Goal: Transaction & Acquisition: Purchase product/service

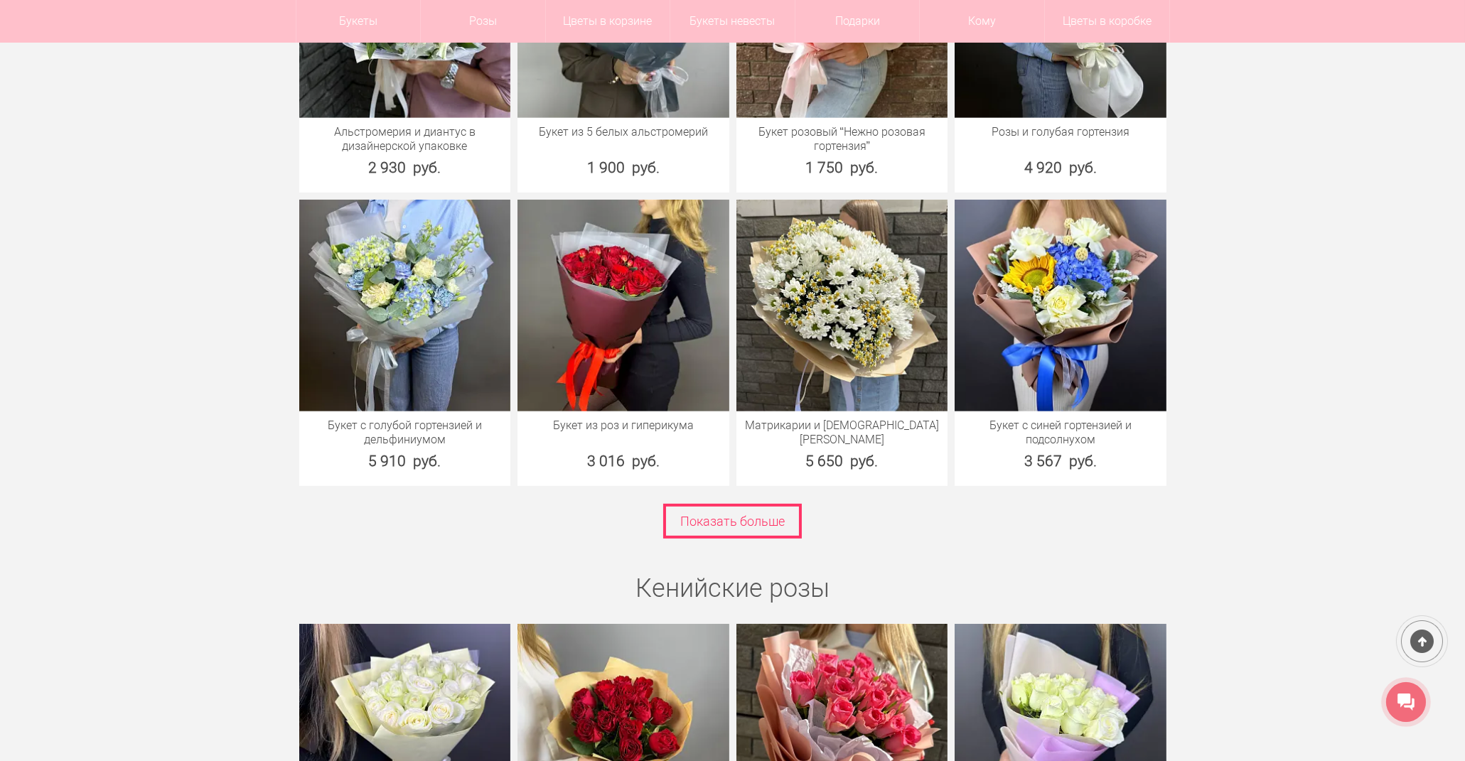
scroll to position [1974, 0]
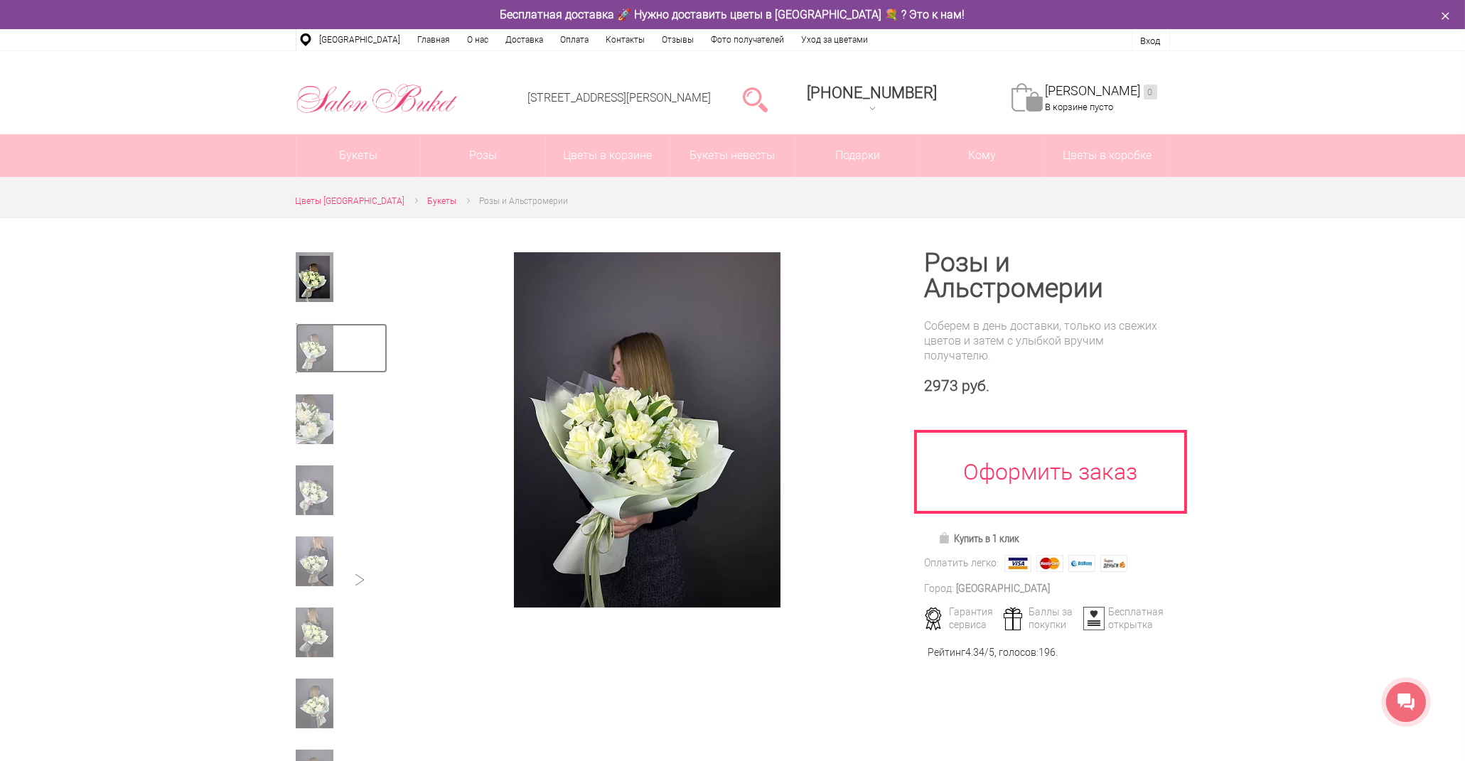
click at [309, 342] on img at bounding box center [315, 348] width 38 height 50
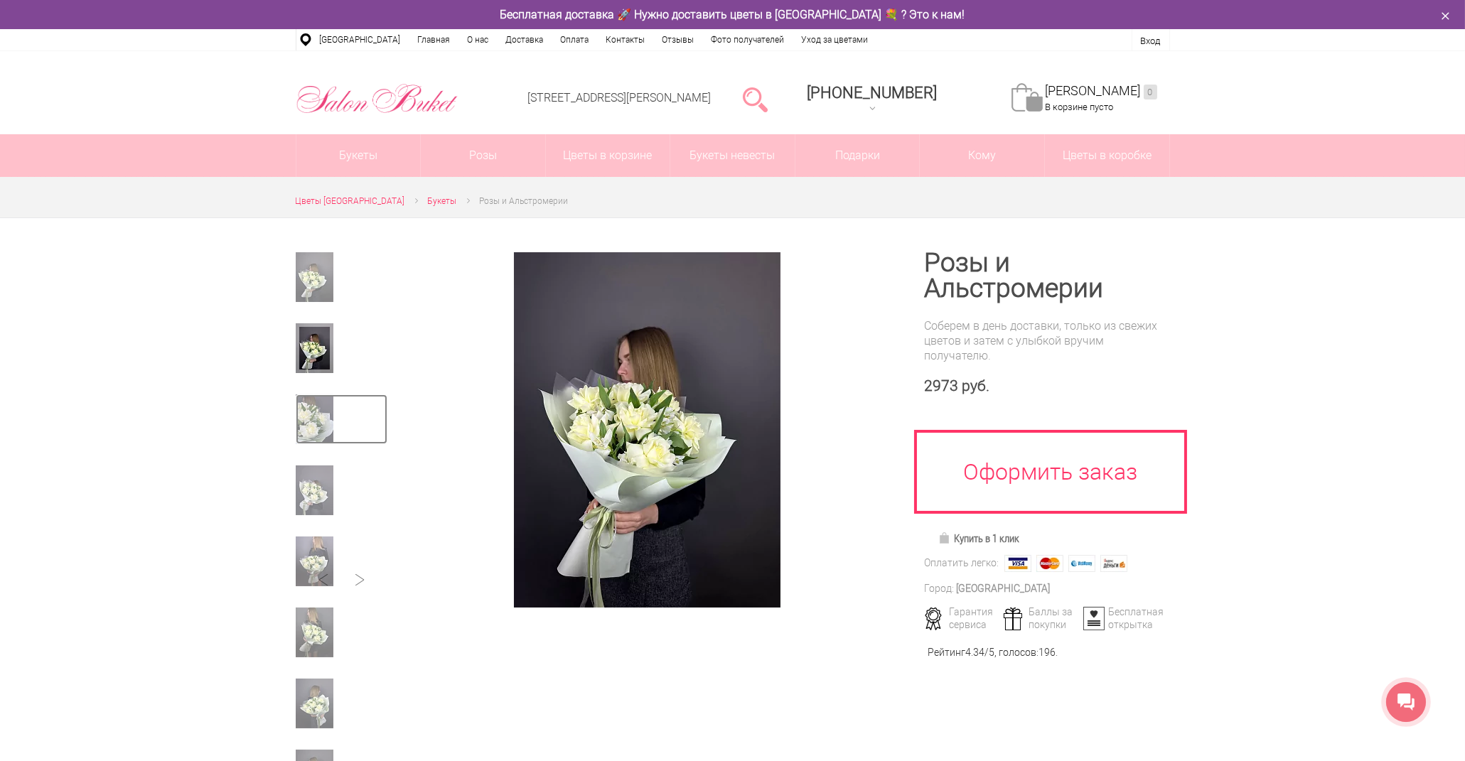
click at [319, 412] on img at bounding box center [315, 420] width 38 height 50
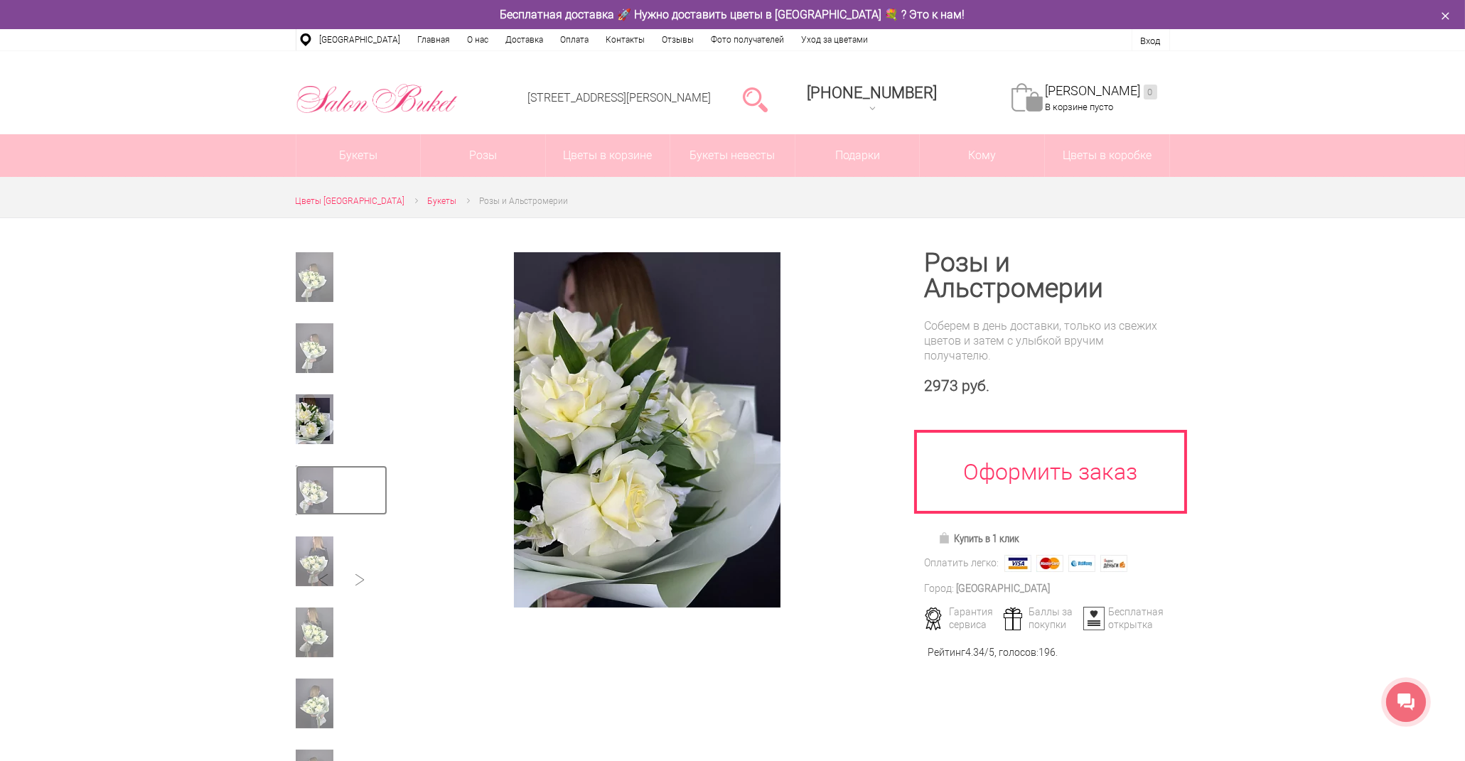
click at [308, 493] on img at bounding box center [315, 491] width 38 height 50
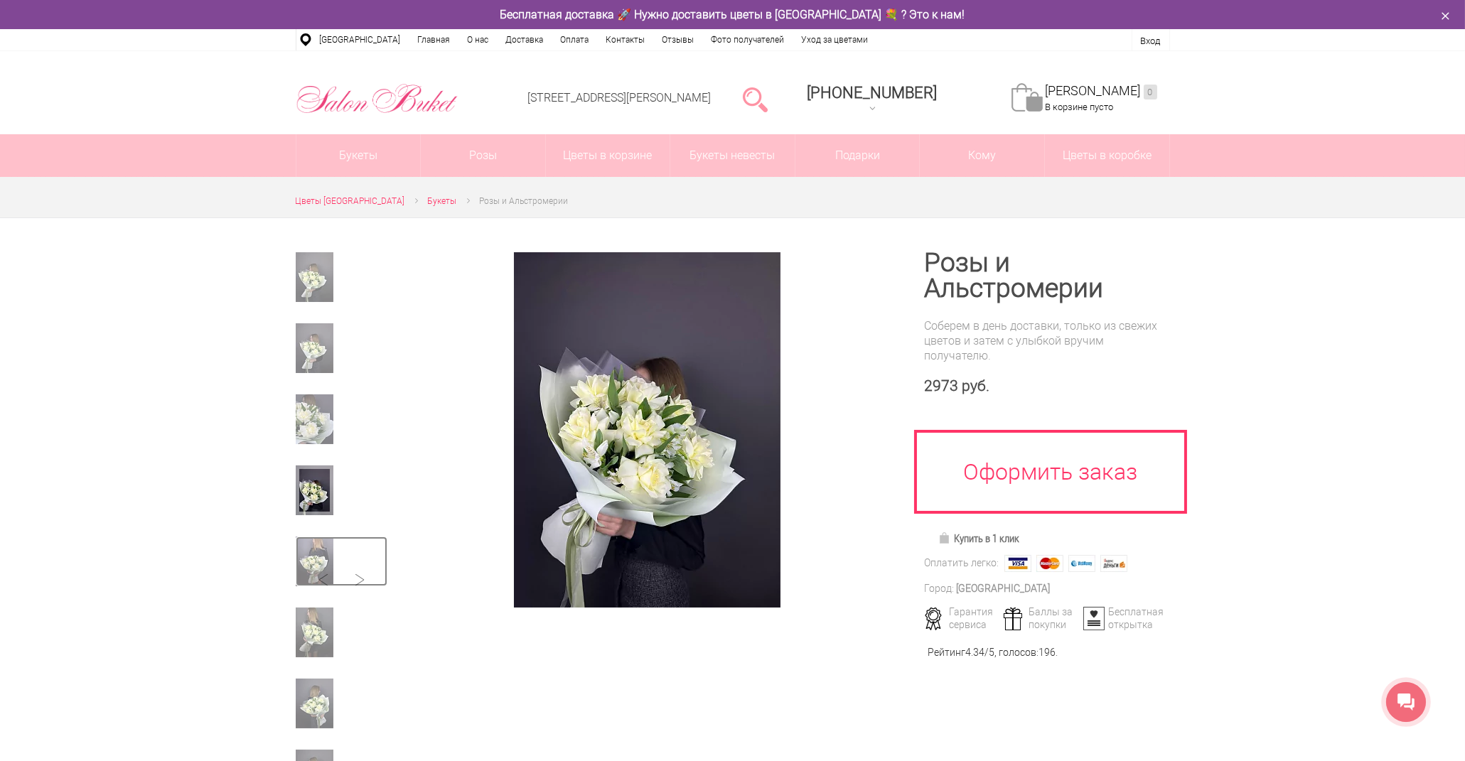
click at [308, 557] on img at bounding box center [315, 562] width 38 height 50
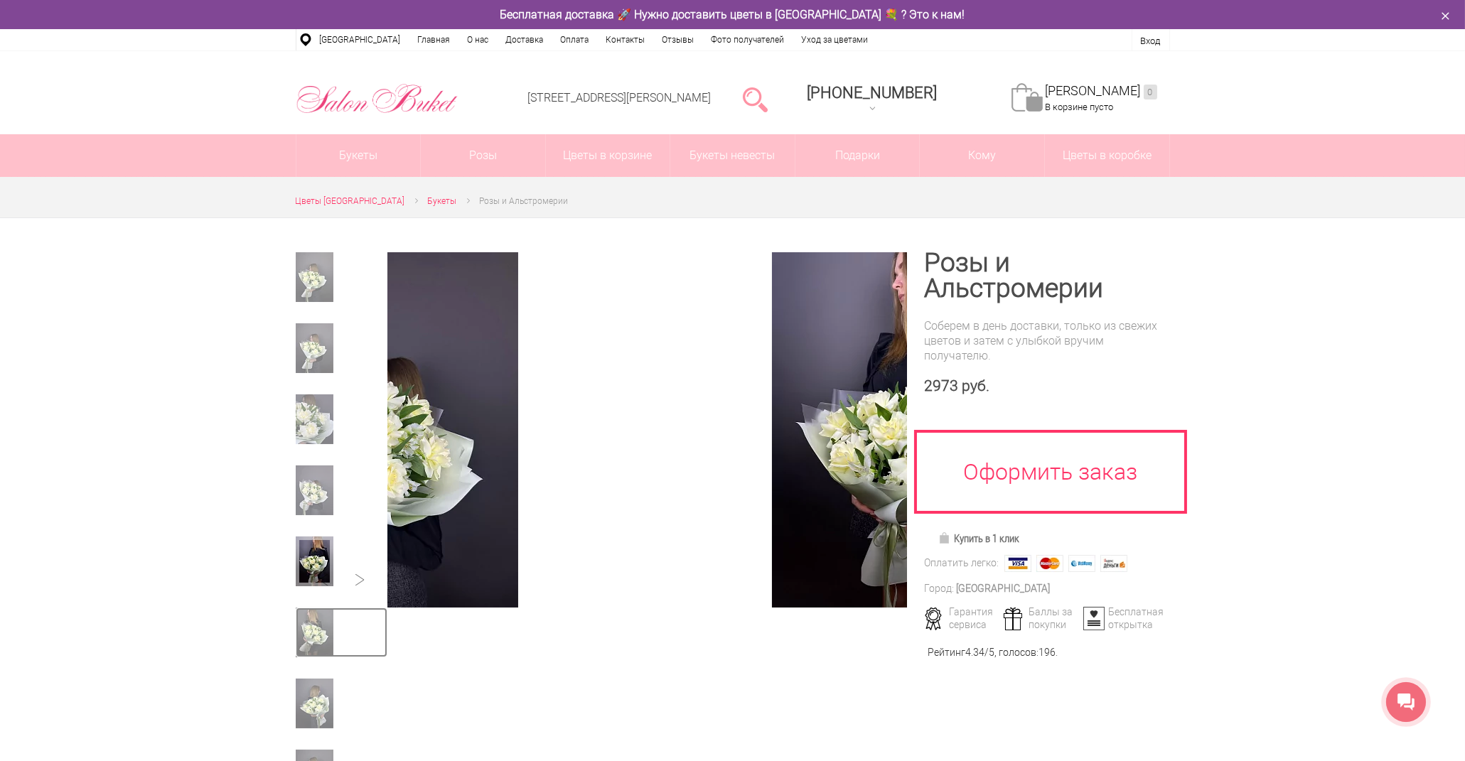
click at [306, 631] on img at bounding box center [315, 633] width 38 height 50
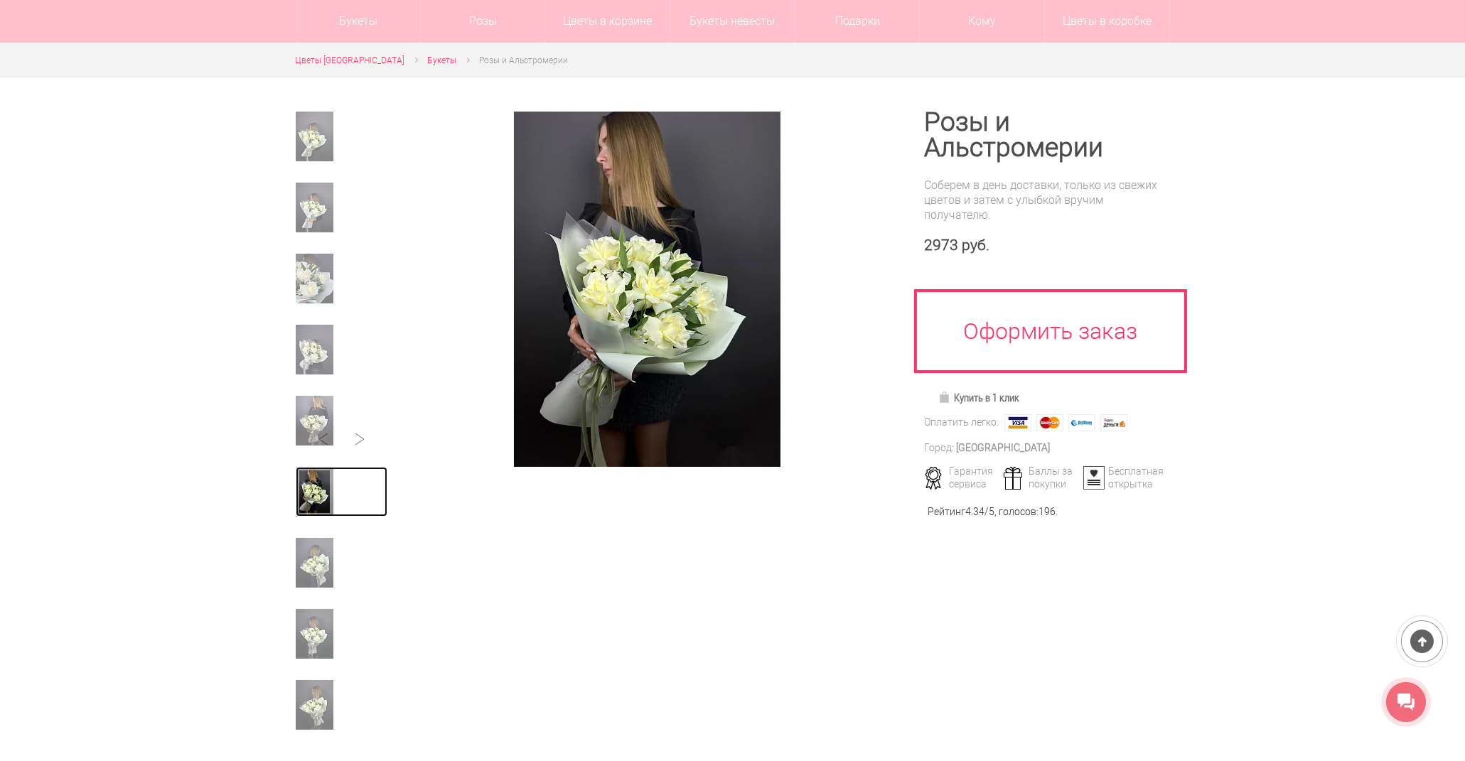
scroll to position [158, 0]
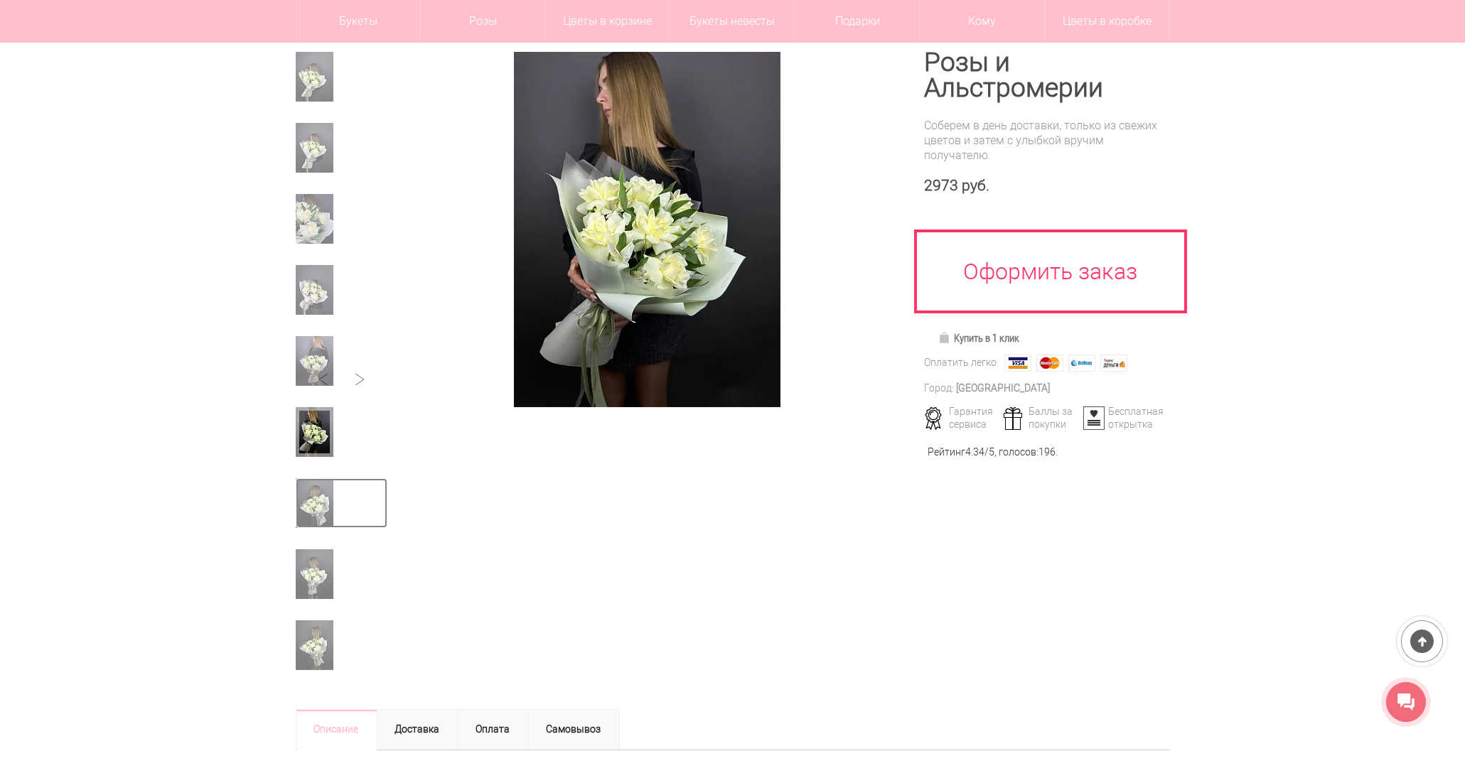
click at [314, 489] on img at bounding box center [315, 503] width 38 height 50
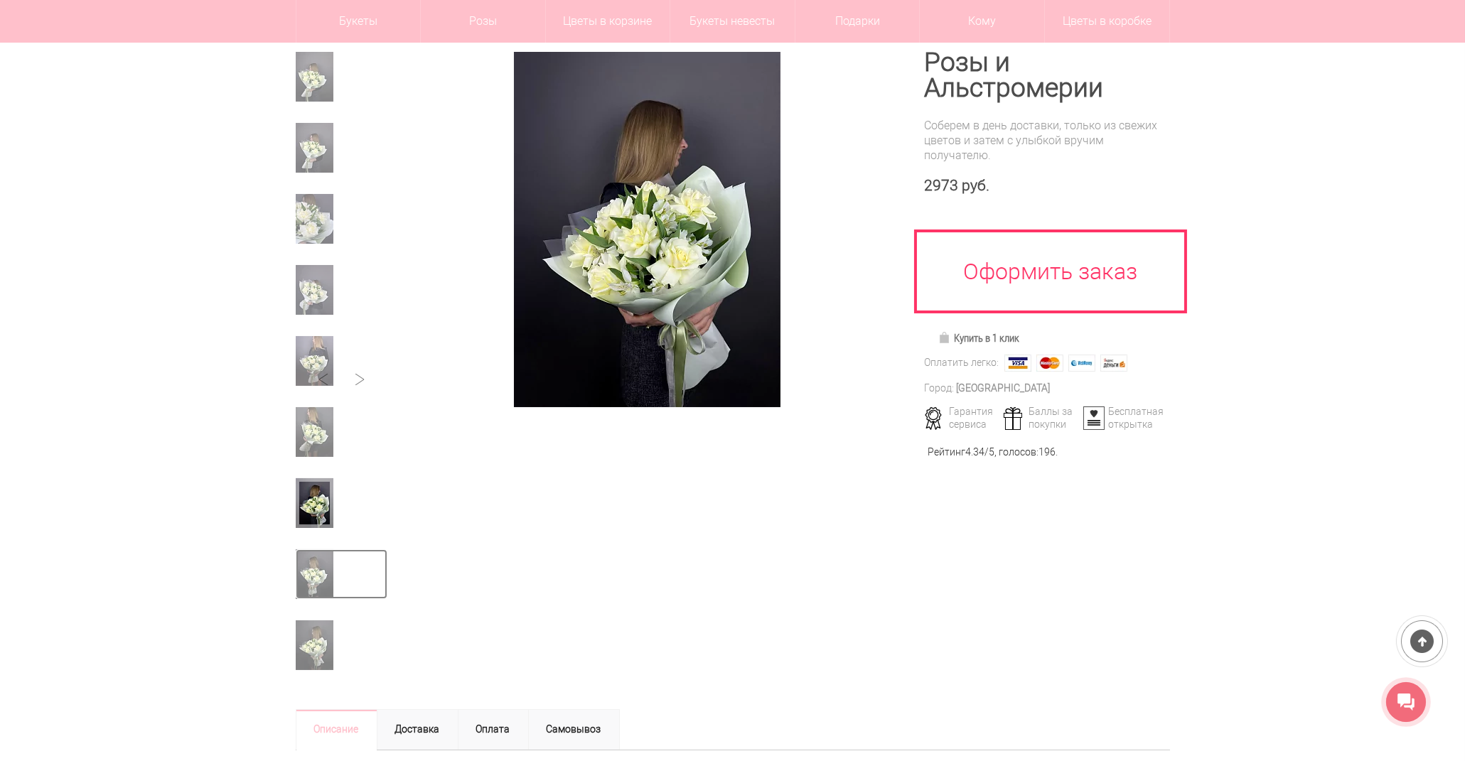
click at [318, 583] on img at bounding box center [315, 575] width 38 height 50
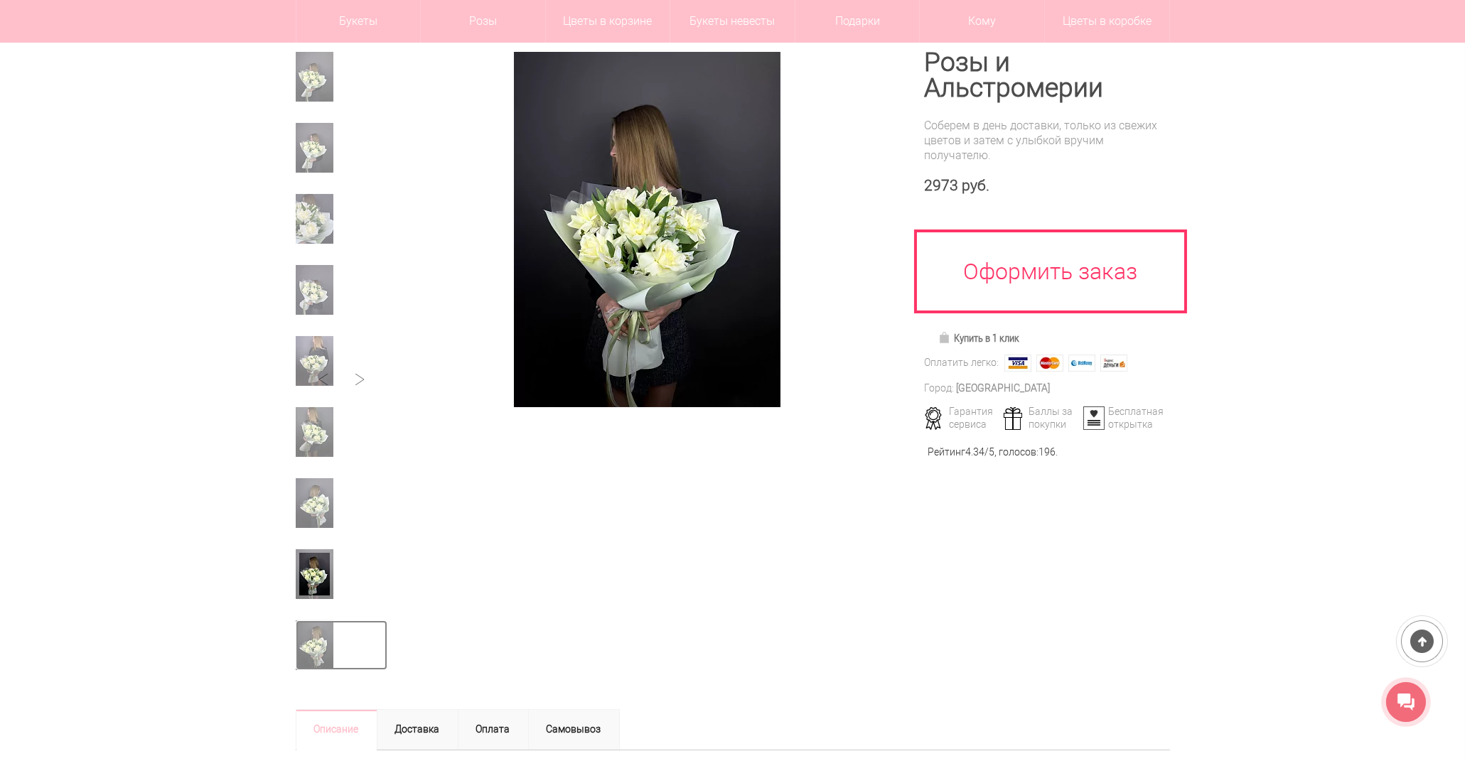
click at [321, 624] on img at bounding box center [315, 646] width 38 height 50
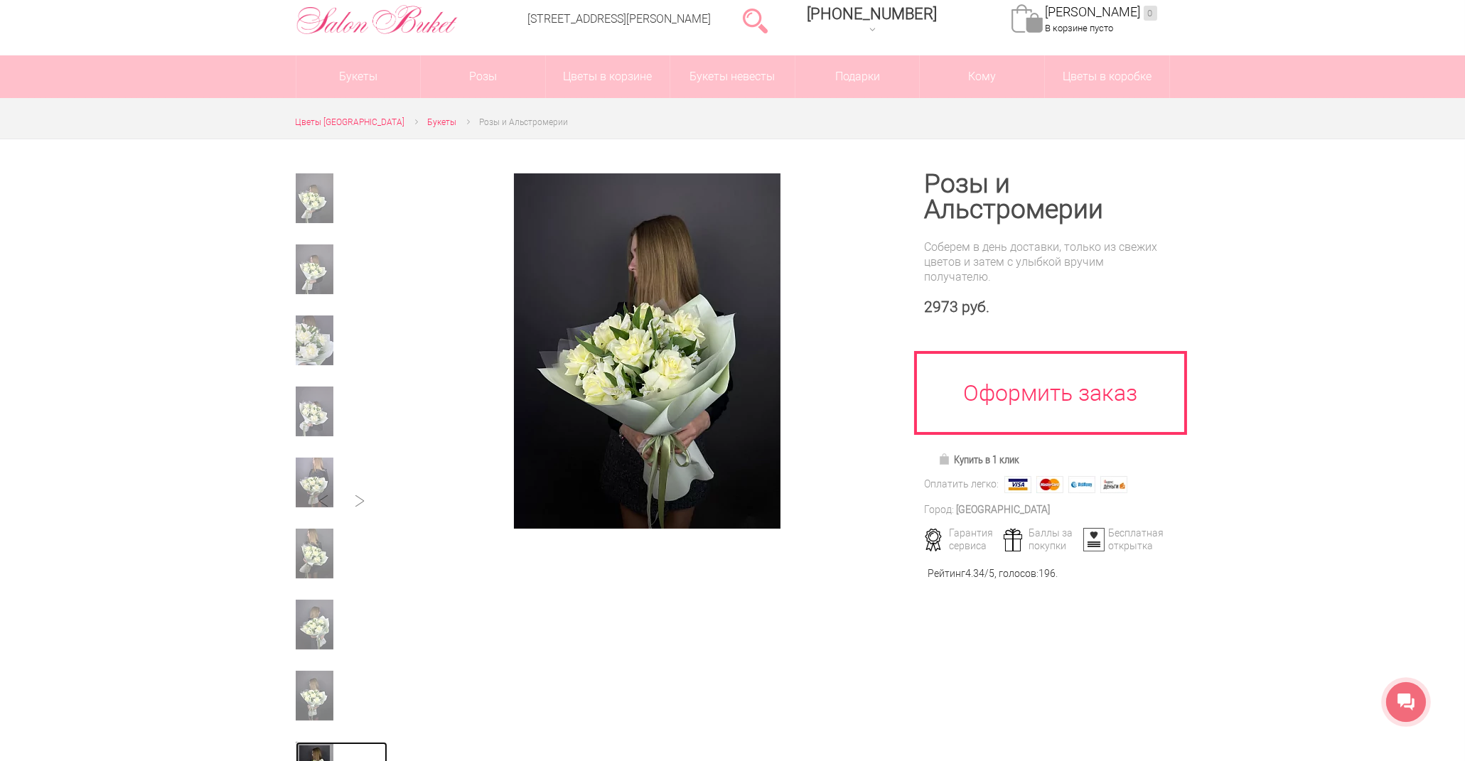
scroll to position [0, 0]
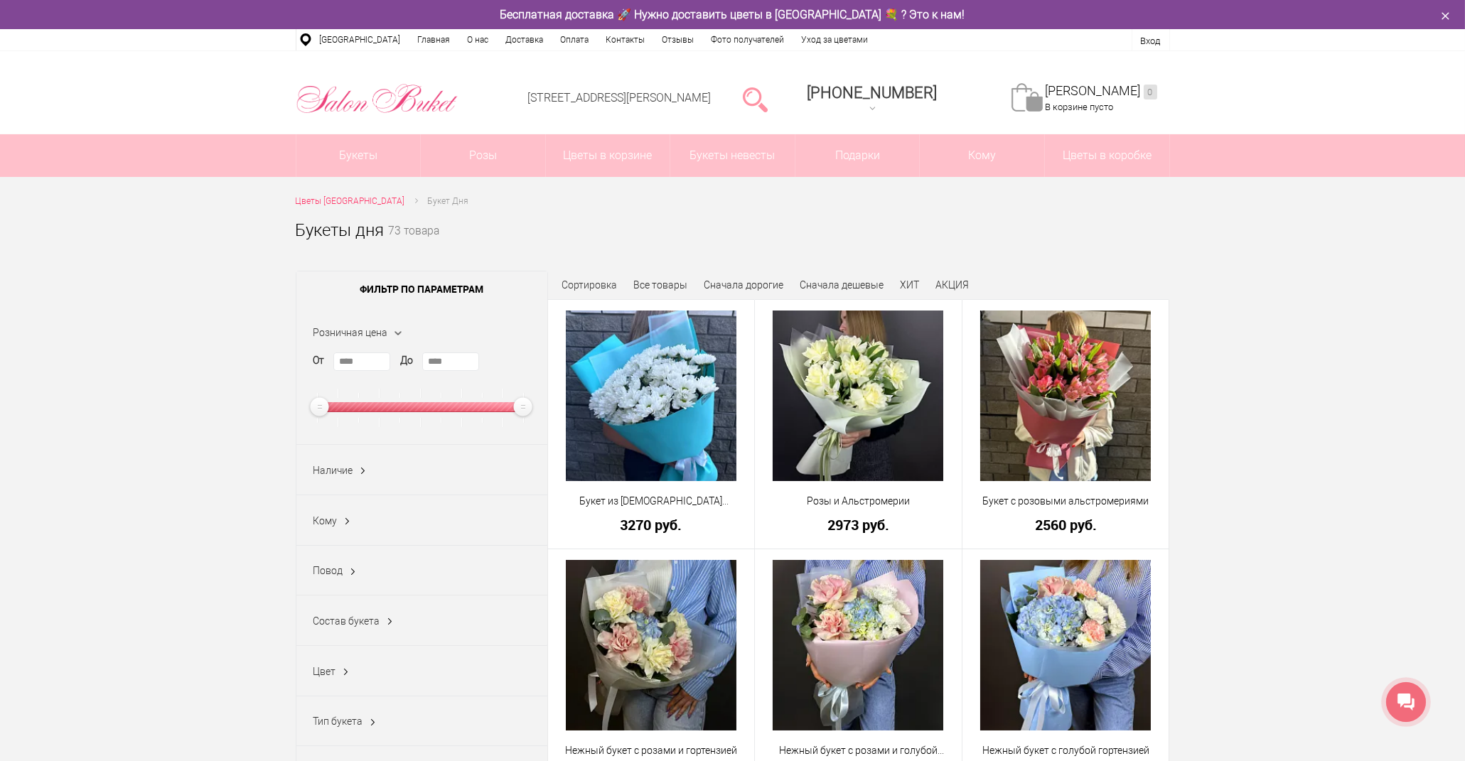
type input "****"
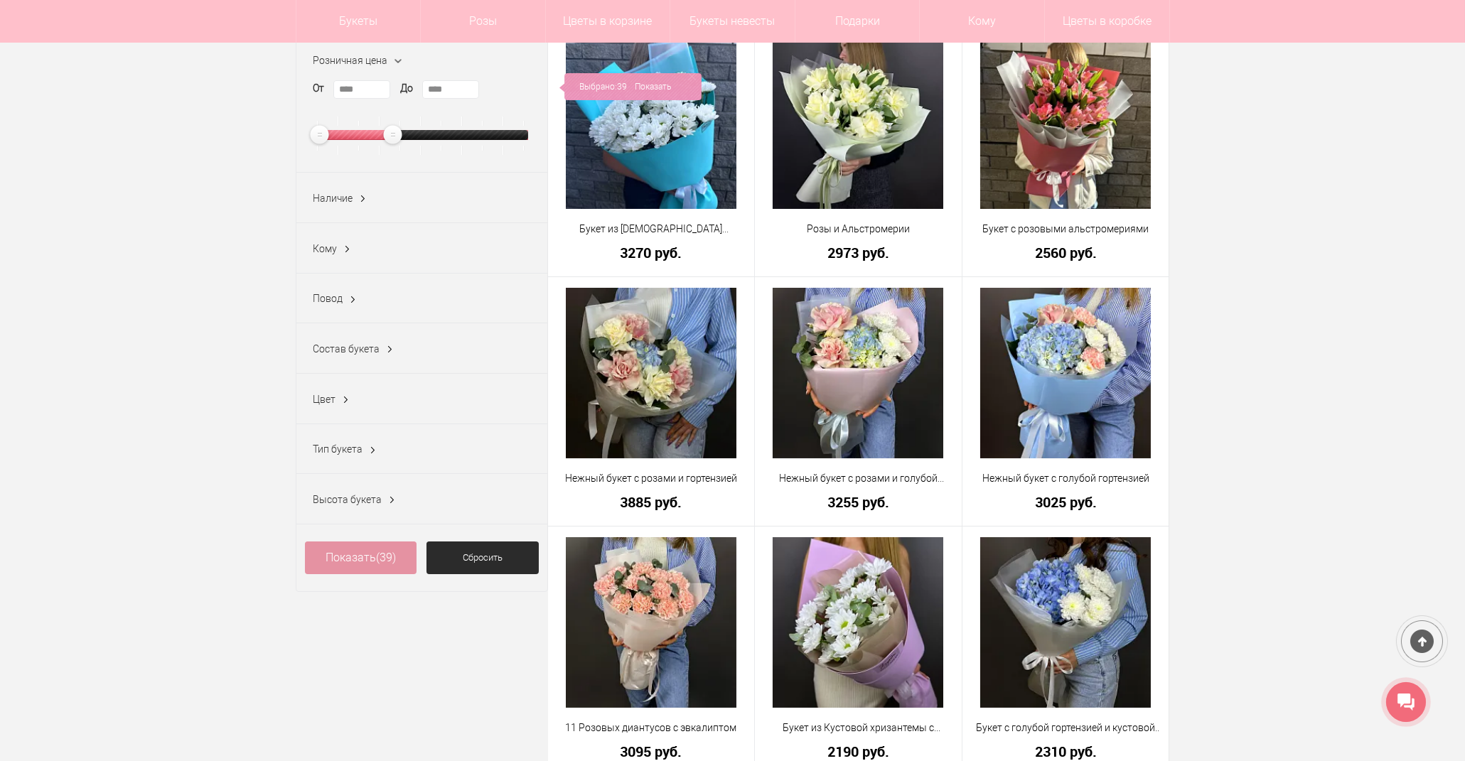
scroll to position [158, 0]
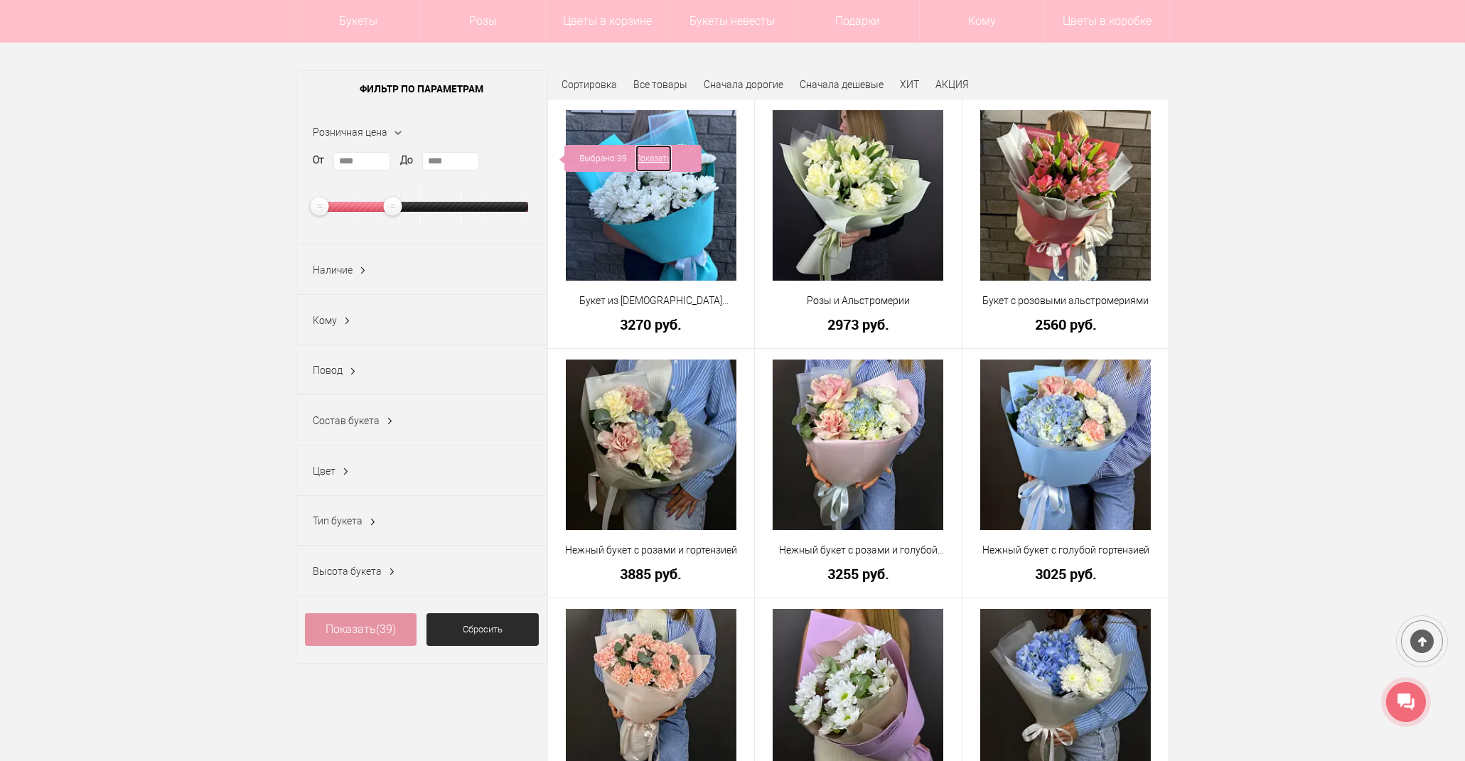
click at [662, 156] on link "Показать" at bounding box center [654, 158] width 36 height 27
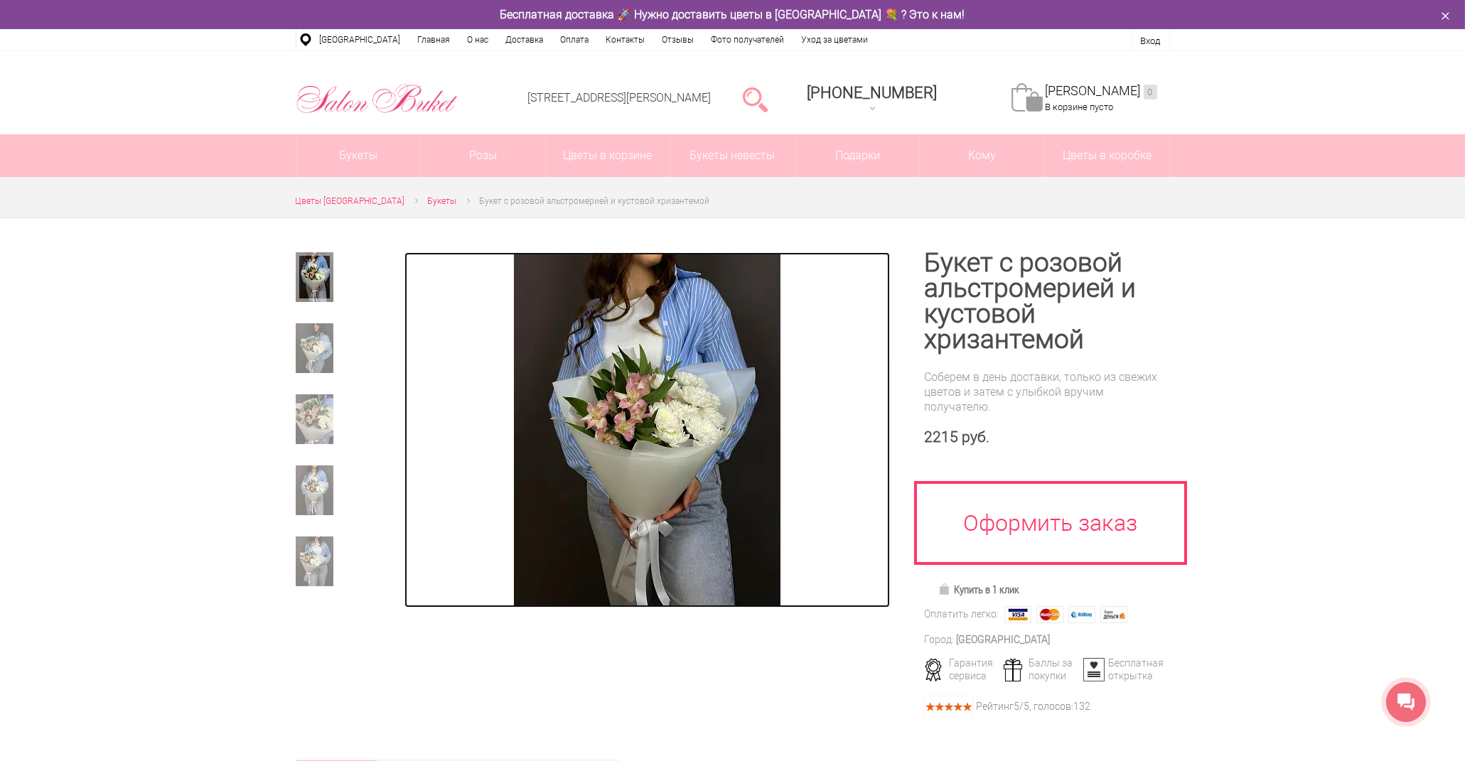
click at [636, 378] on img at bounding box center [647, 429] width 267 height 355
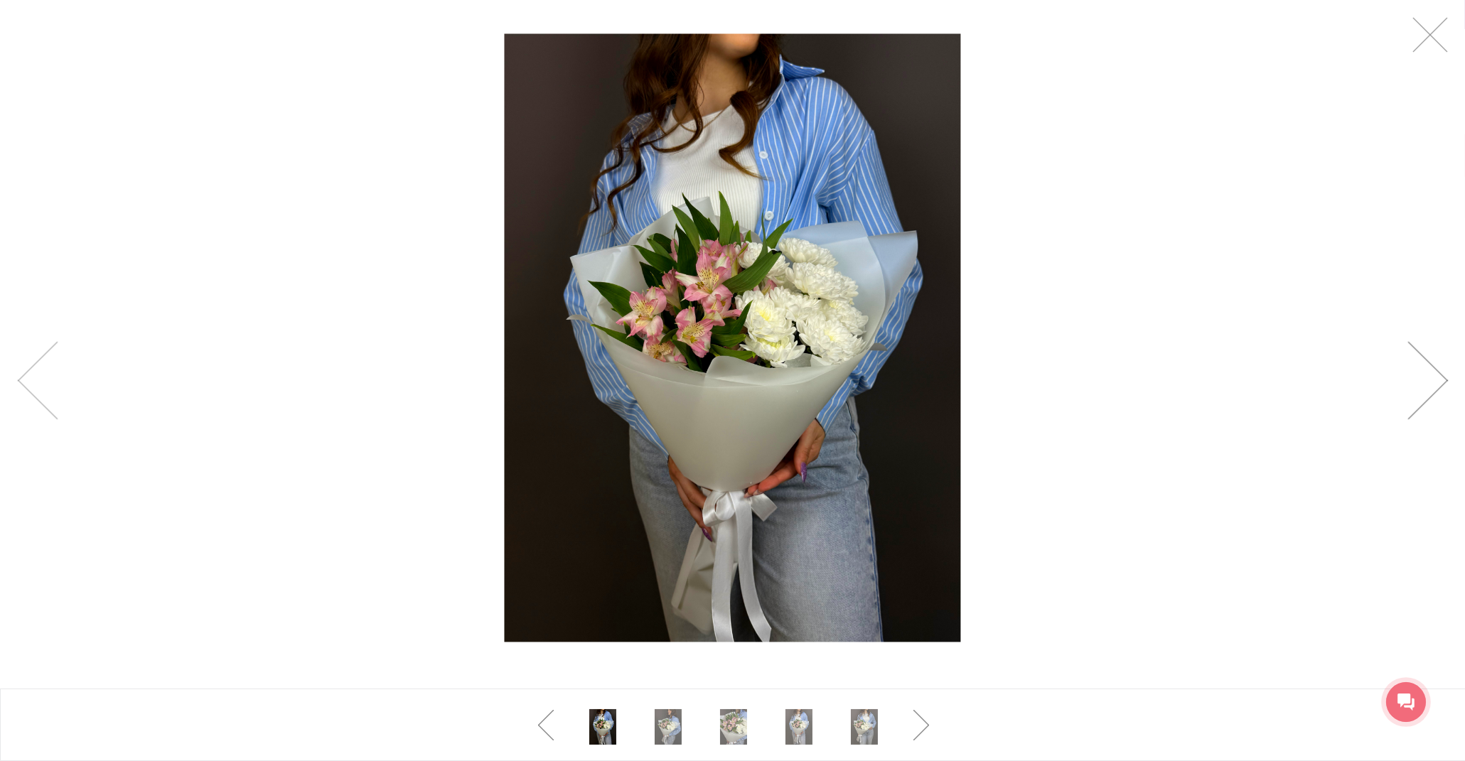
click at [1437, 379] on link at bounding box center [1428, 381] width 41 height 78
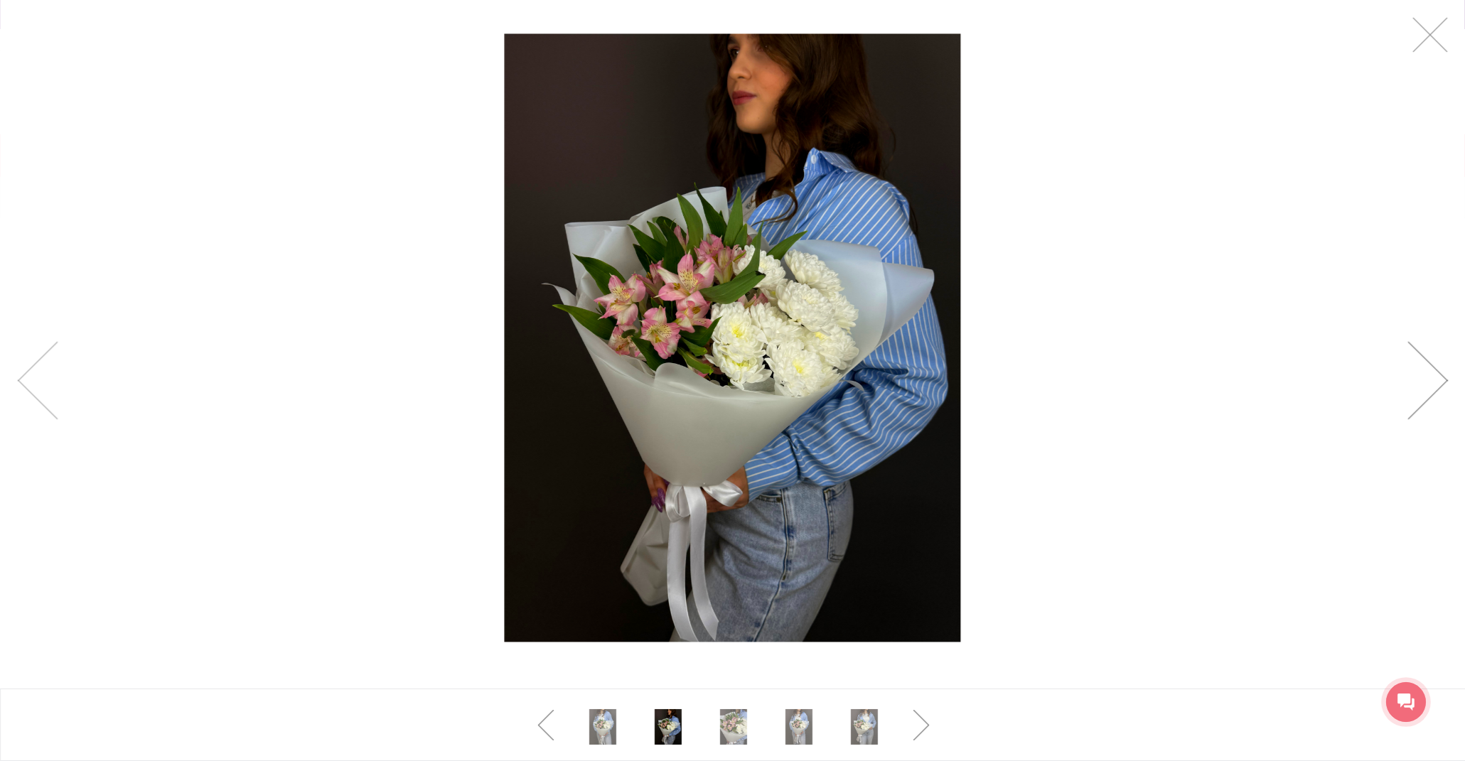
click at [1437, 379] on link at bounding box center [1428, 381] width 41 height 78
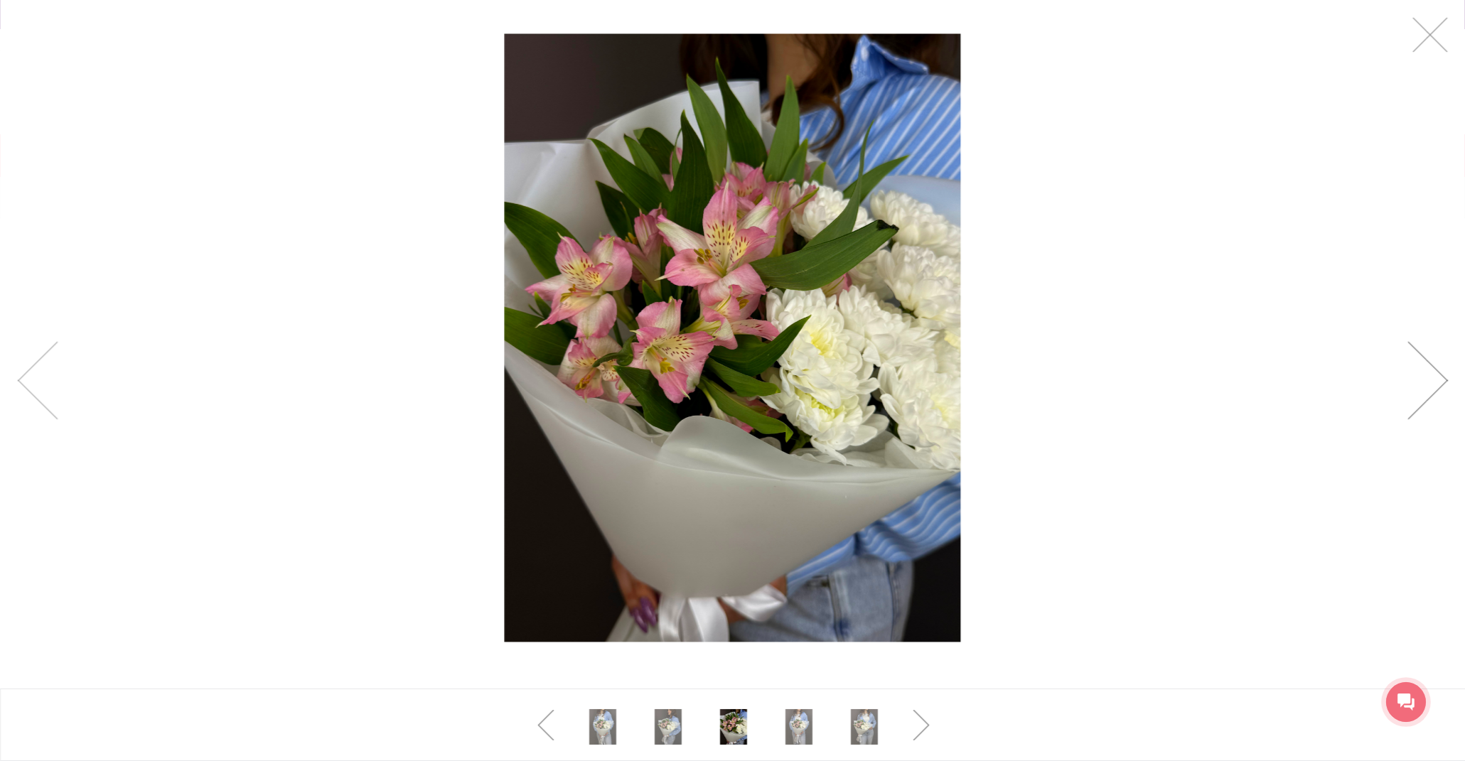
click at [1437, 379] on link at bounding box center [1428, 381] width 41 height 78
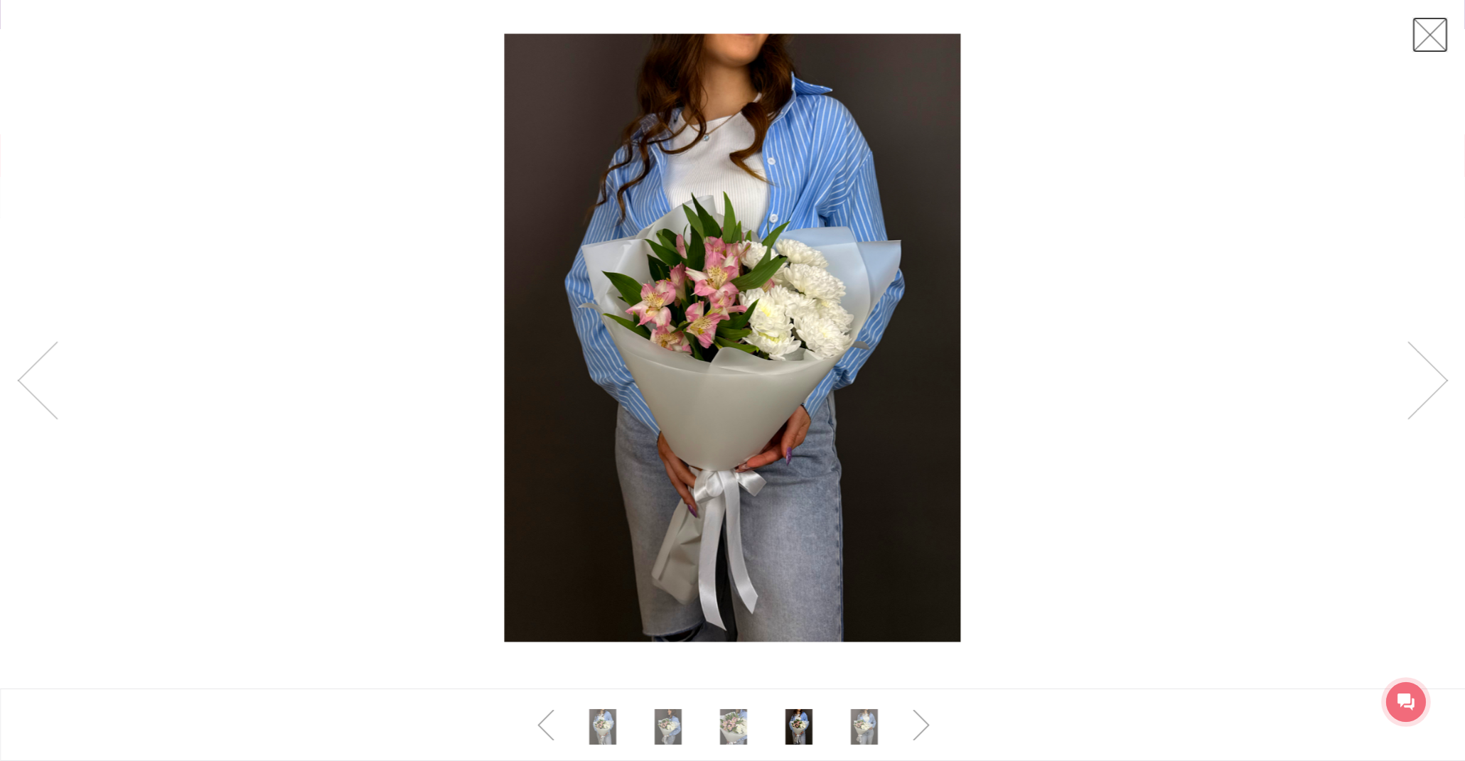
click at [1433, 36] on link at bounding box center [1431, 35] width 36 height 36
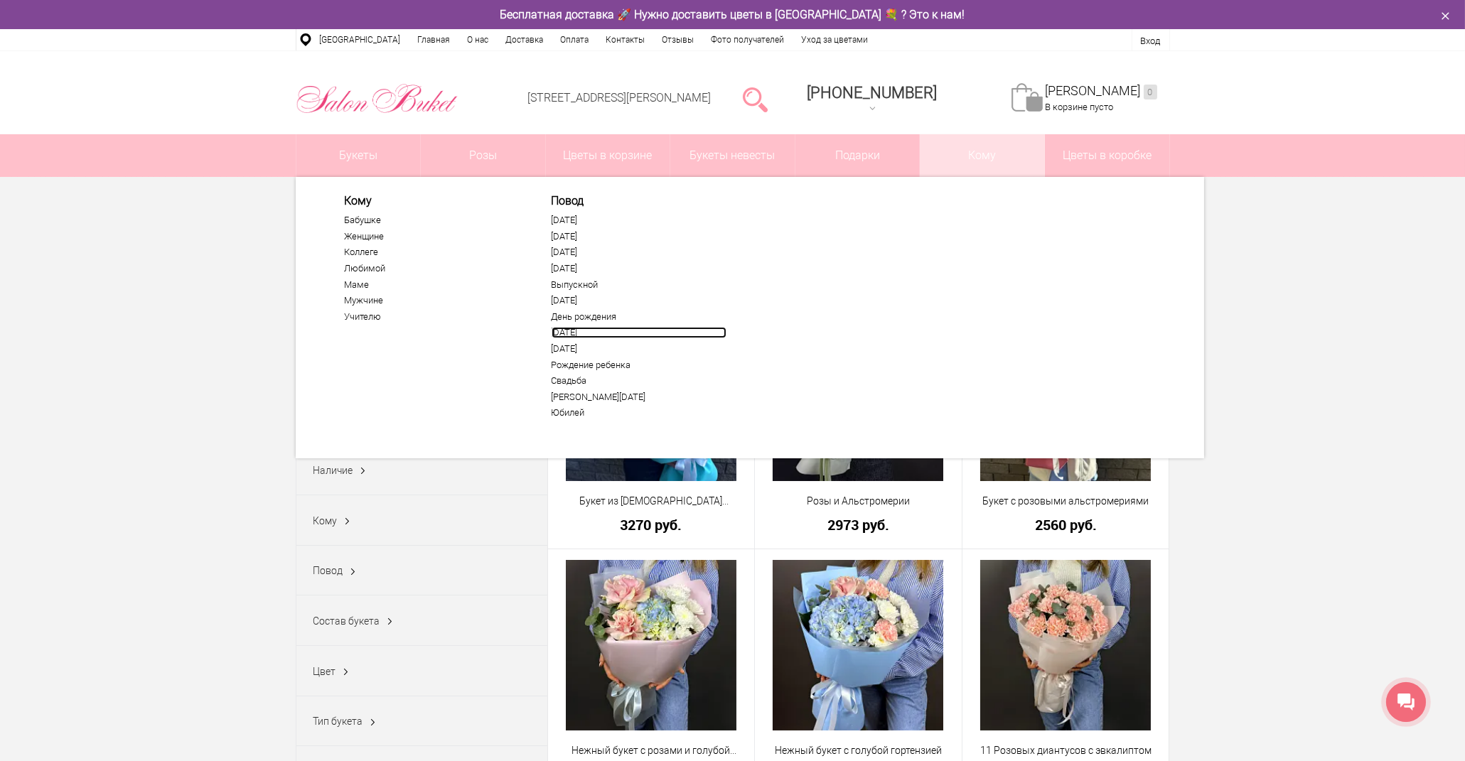
click at [596, 330] on link "[DATE]" at bounding box center [639, 332] width 175 height 11
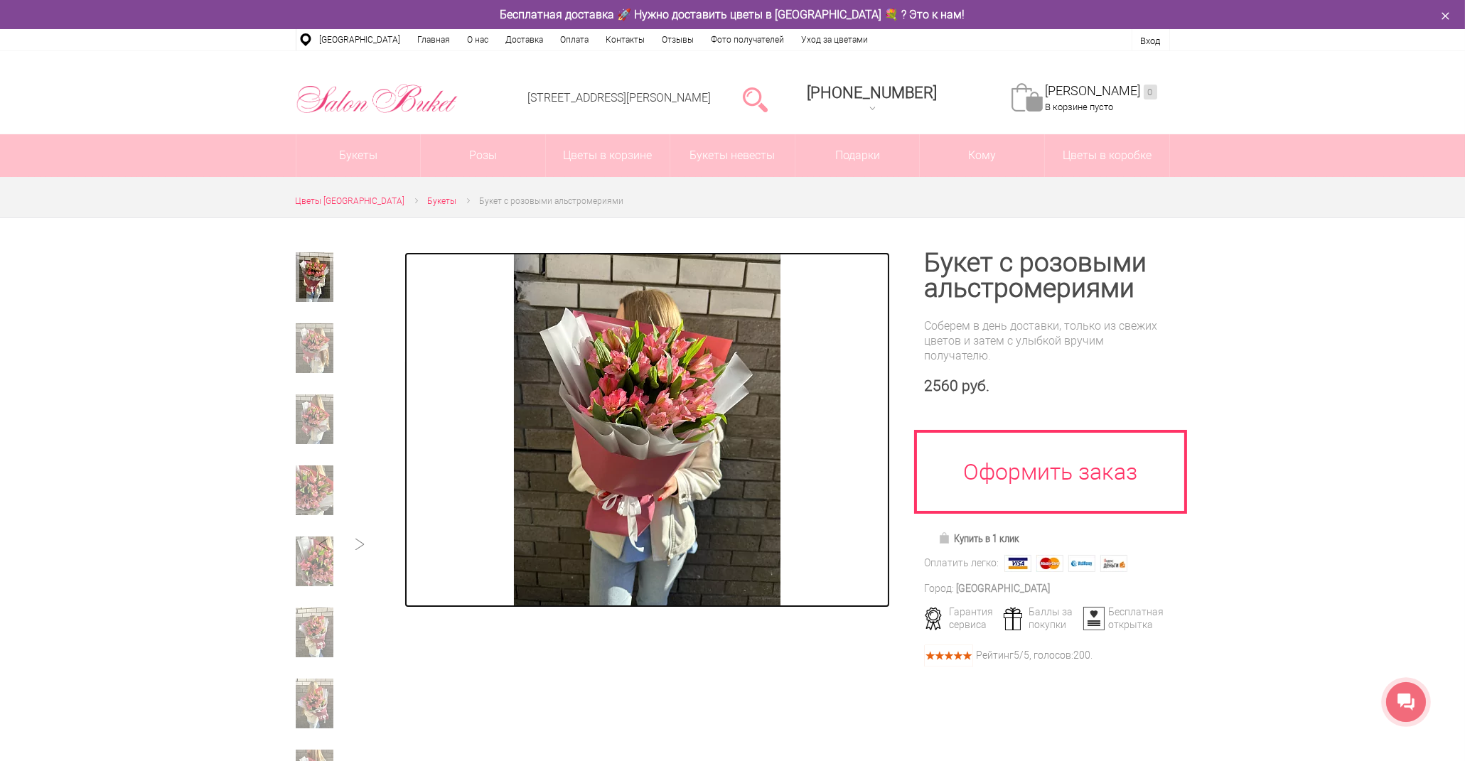
click at [636, 396] on img at bounding box center [647, 429] width 267 height 355
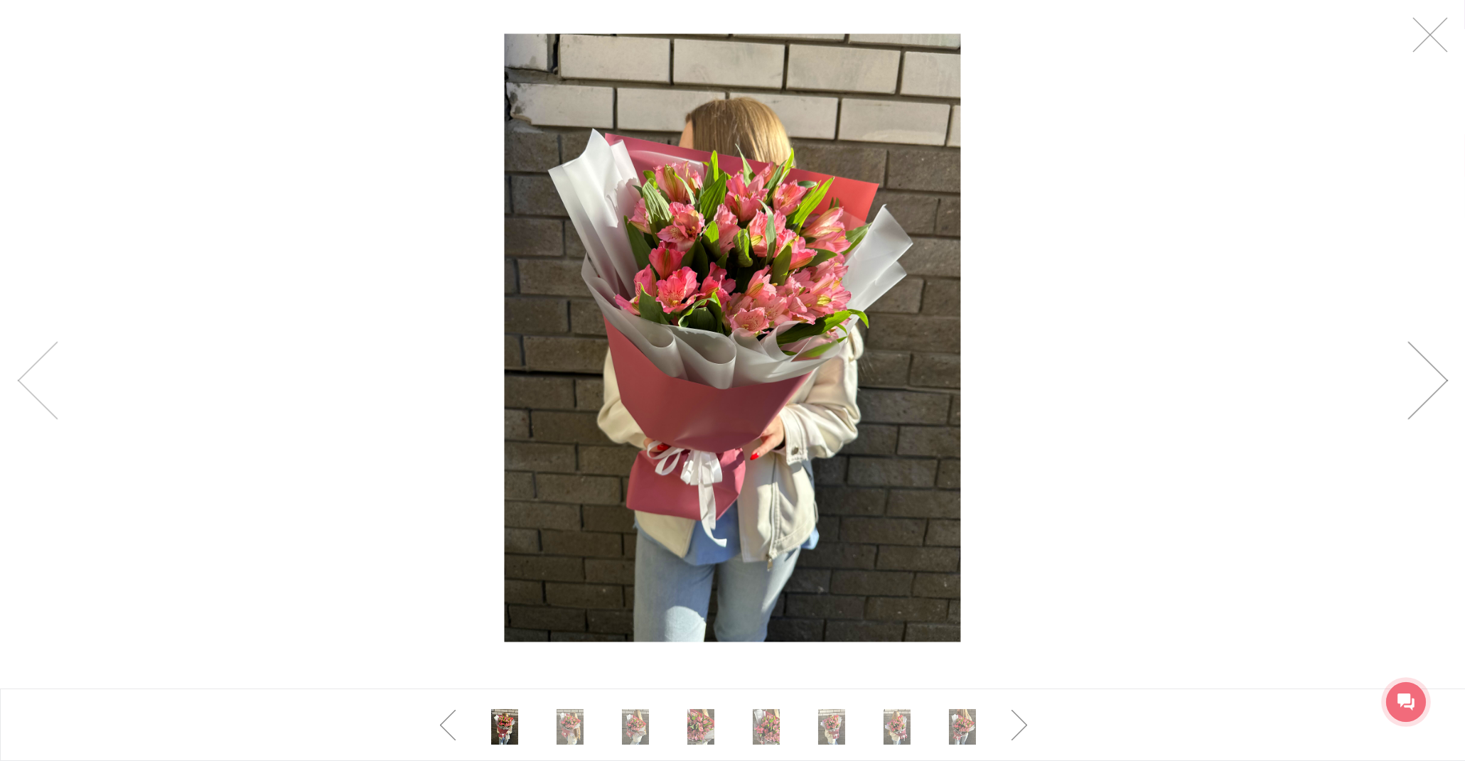
click at [1437, 373] on link at bounding box center [1428, 381] width 41 height 78
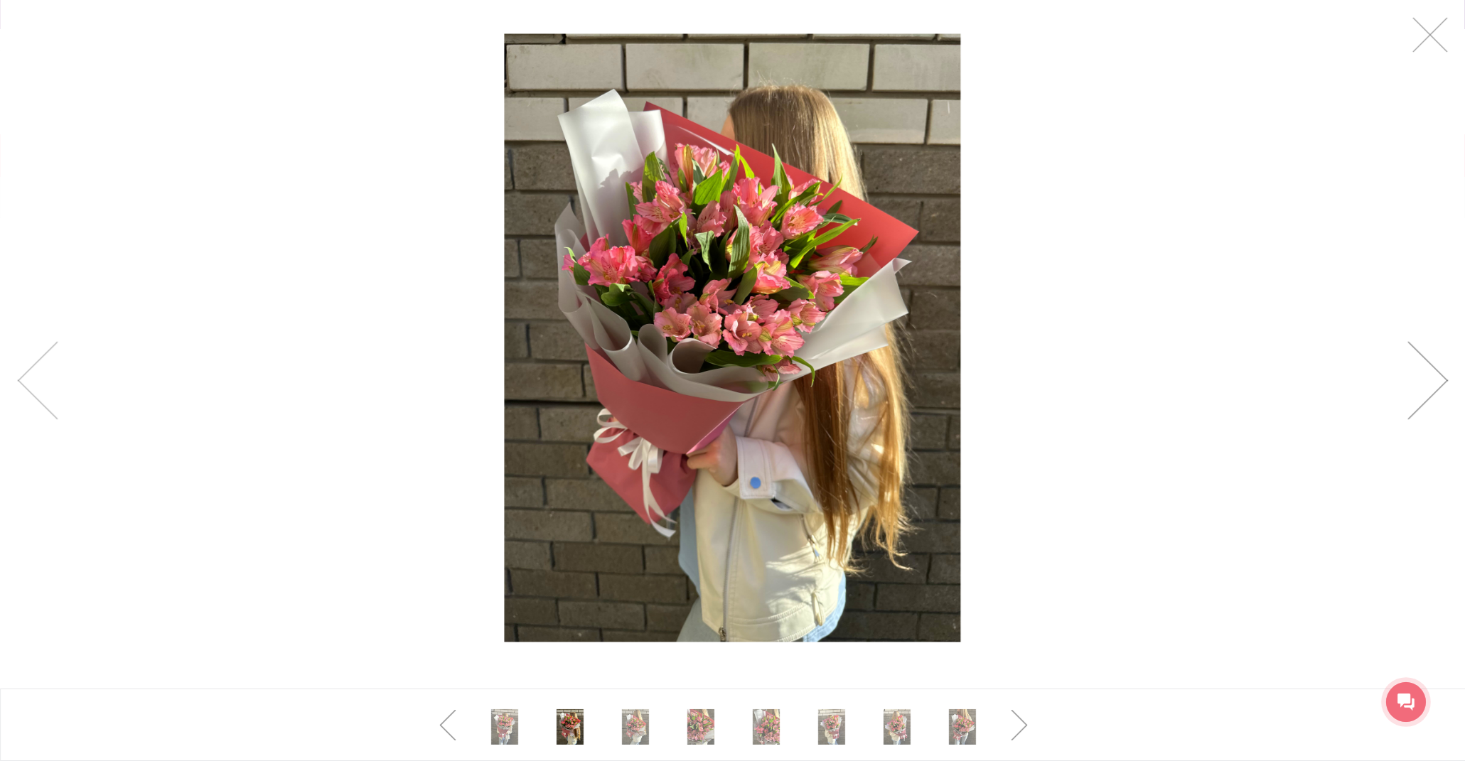
click at [1437, 373] on link at bounding box center [1428, 381] width 41 height 78
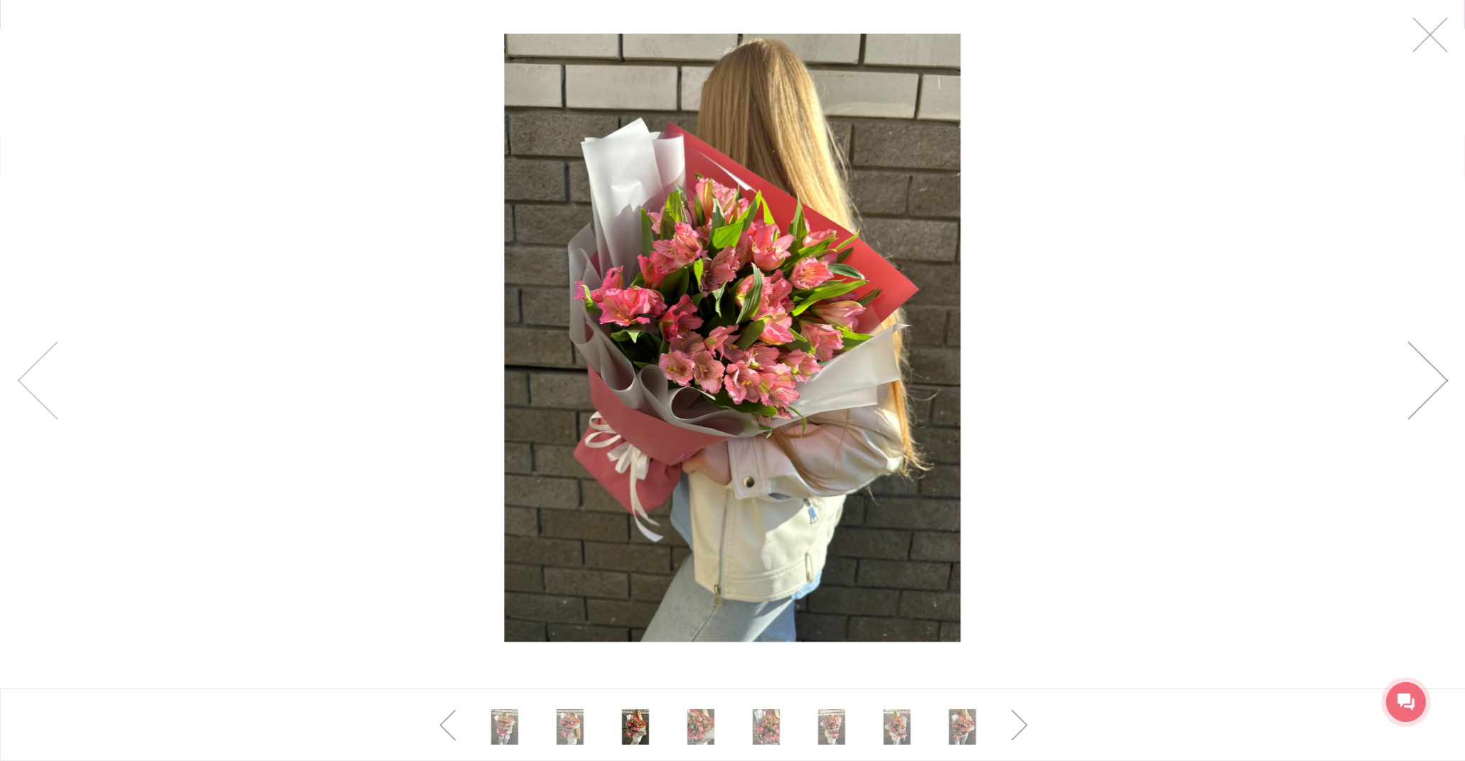
click at [1437, 373] on link at bounding box center [1428, 381] width 41 height 78
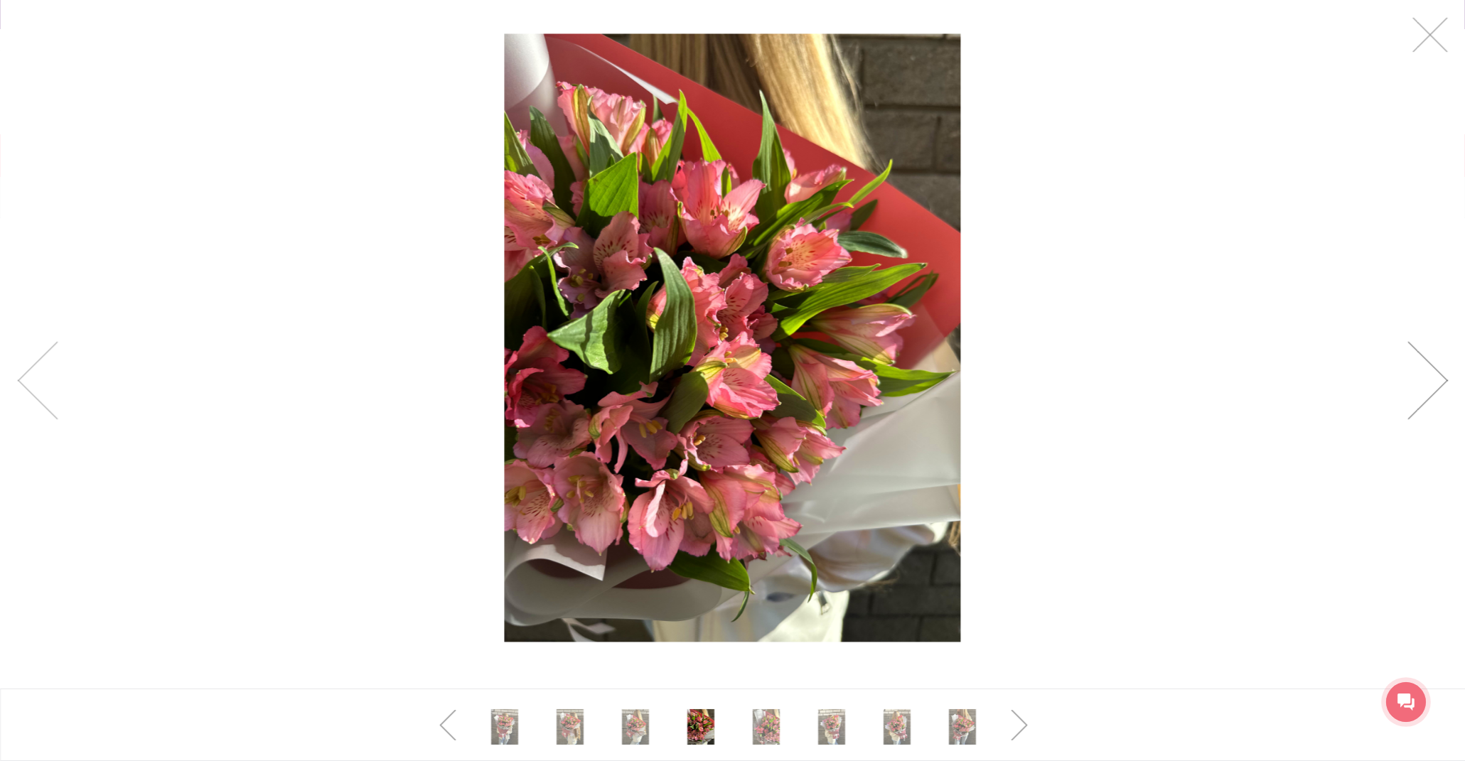
click at [1437, 373] on link at bounding box center [1428, 381] width 41 height 78
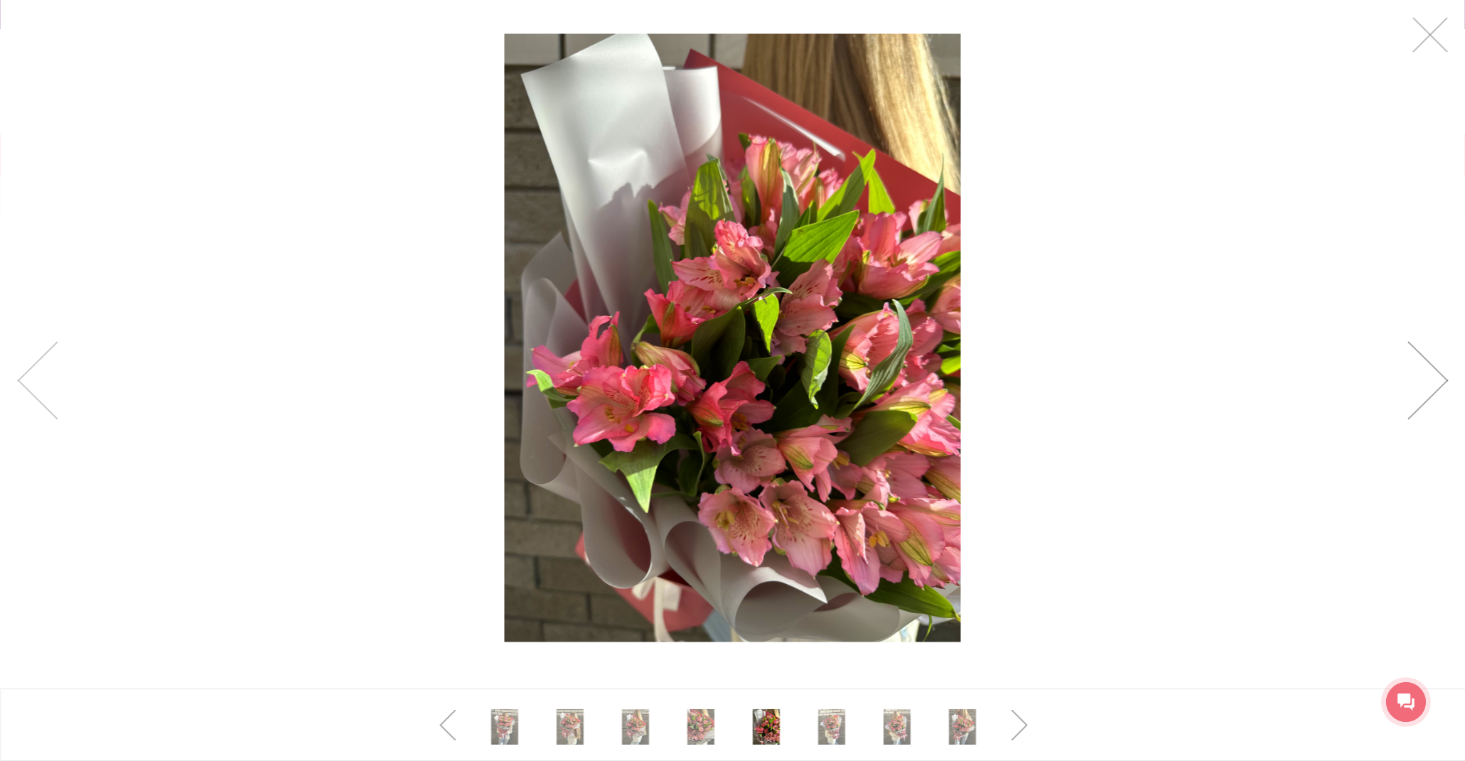
click at [1437, 373] on link at bounding box center [1428, 381] width 41 height 78
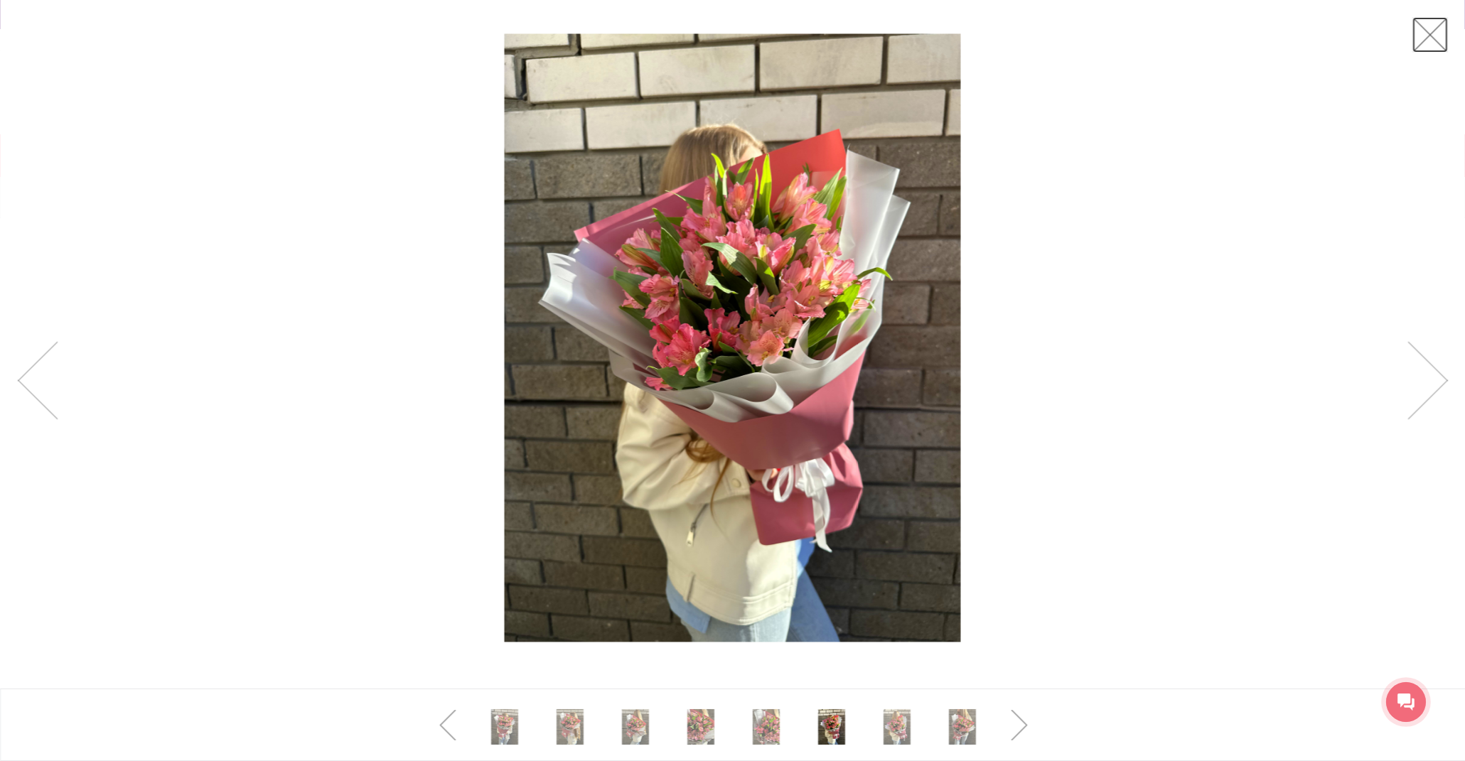
click at [1434, 46] on link at bounding box center [1431, 35] width 36 height 36
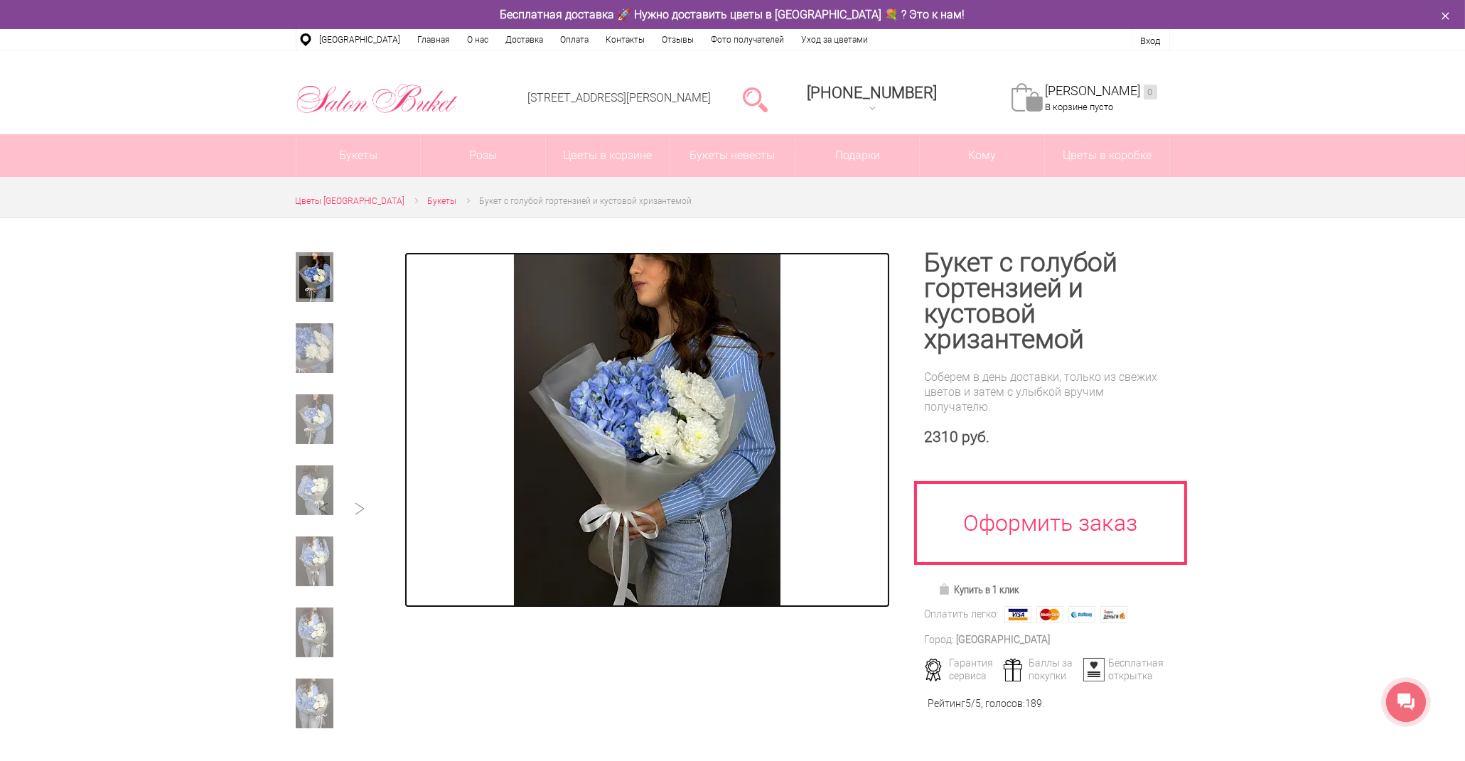
click at [598, 410] on img at bounding box center [647, 429] width 267 height 355
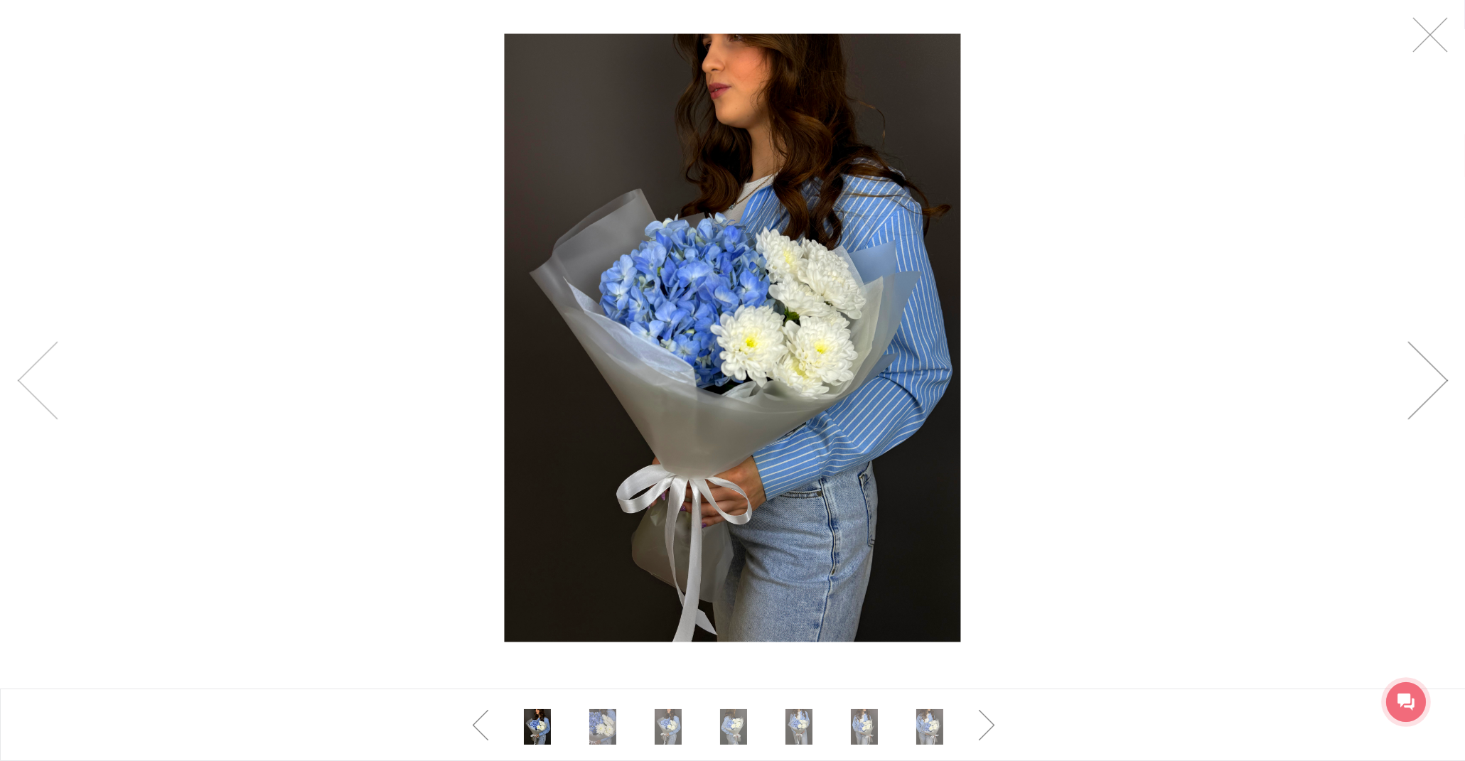
click at [1432, 363] on link at bounding box center [1428, 381] width 41 height 78
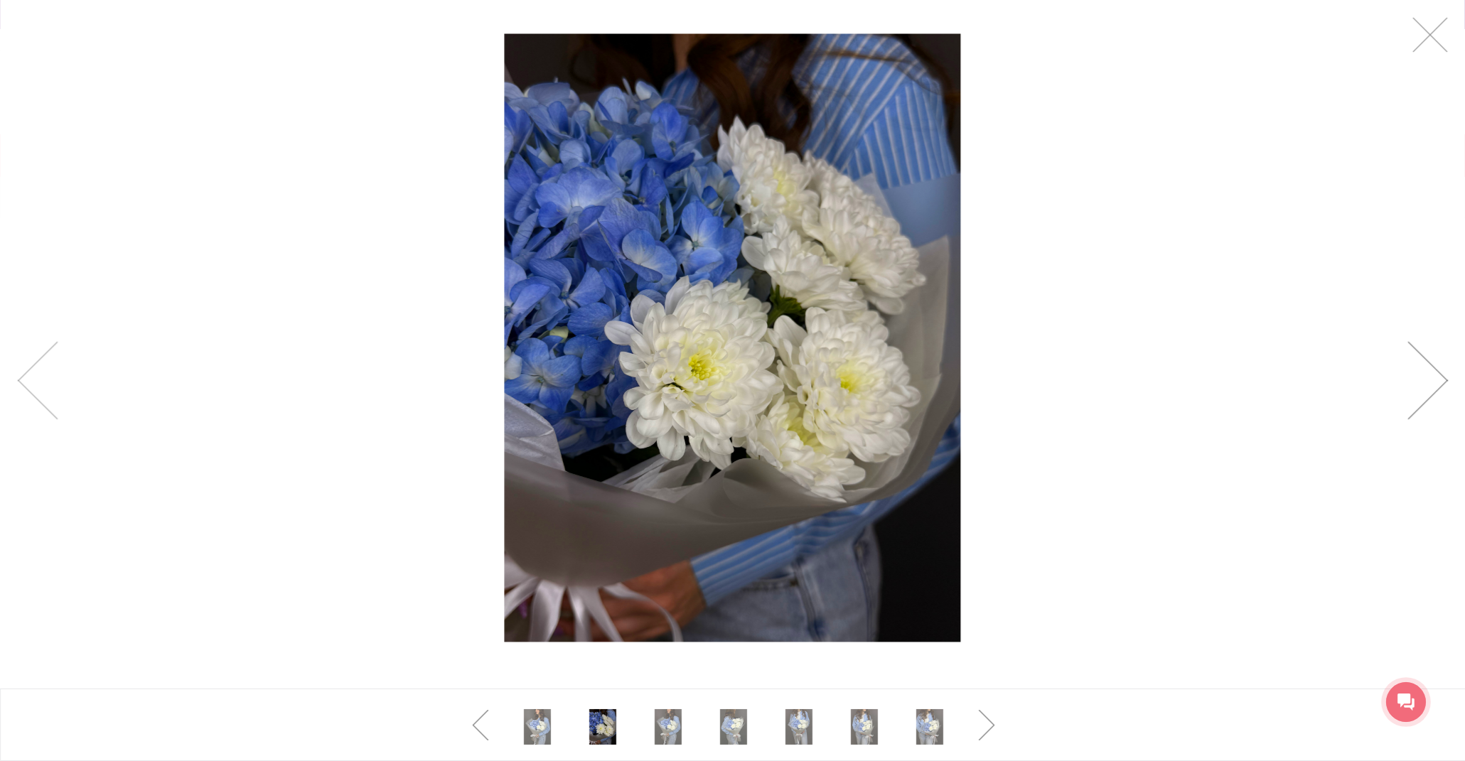
click at [1432, 363] on link at bounding box center [1428, 381] width 41 height 78
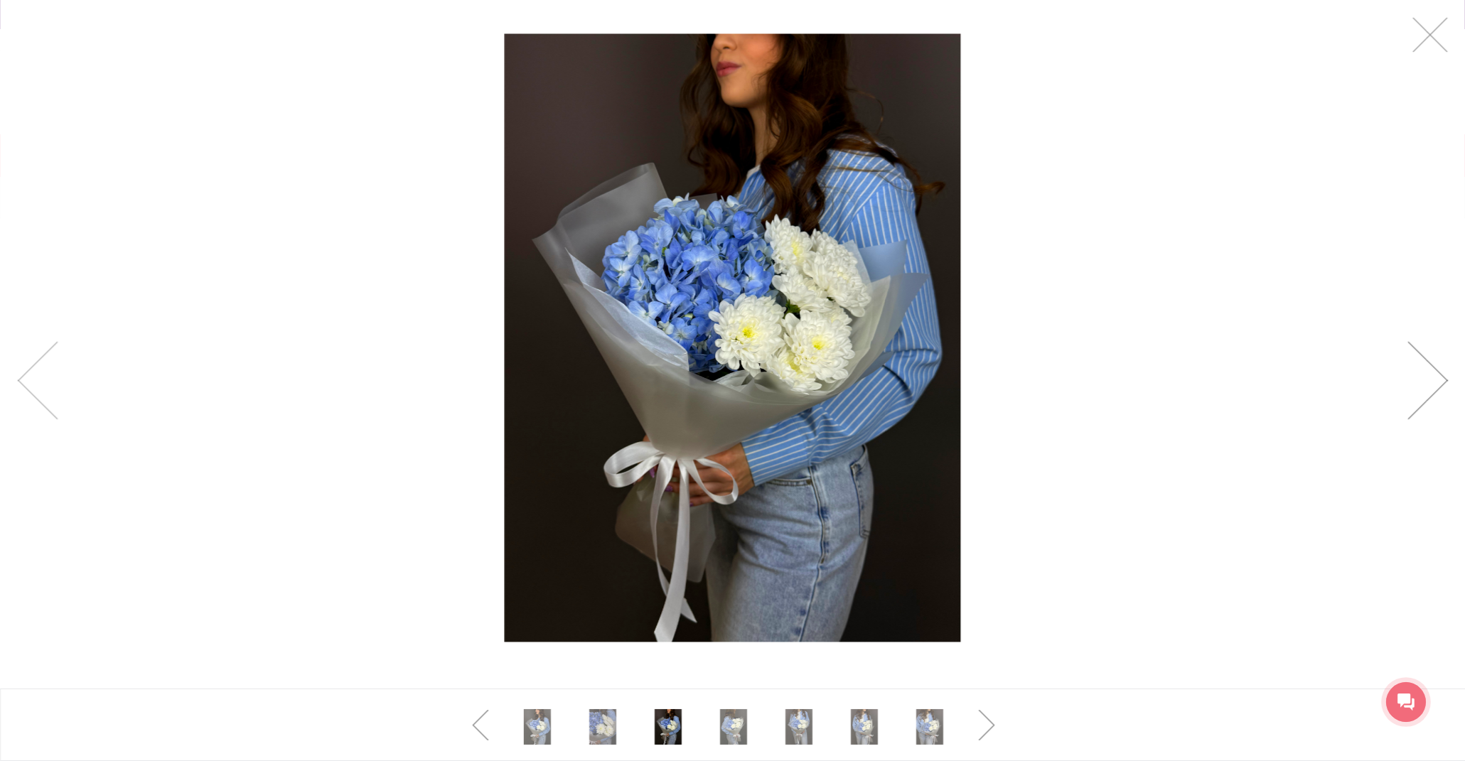
click at [1432, 363] on link at bounding box center [1428, 381] width 41 height 78
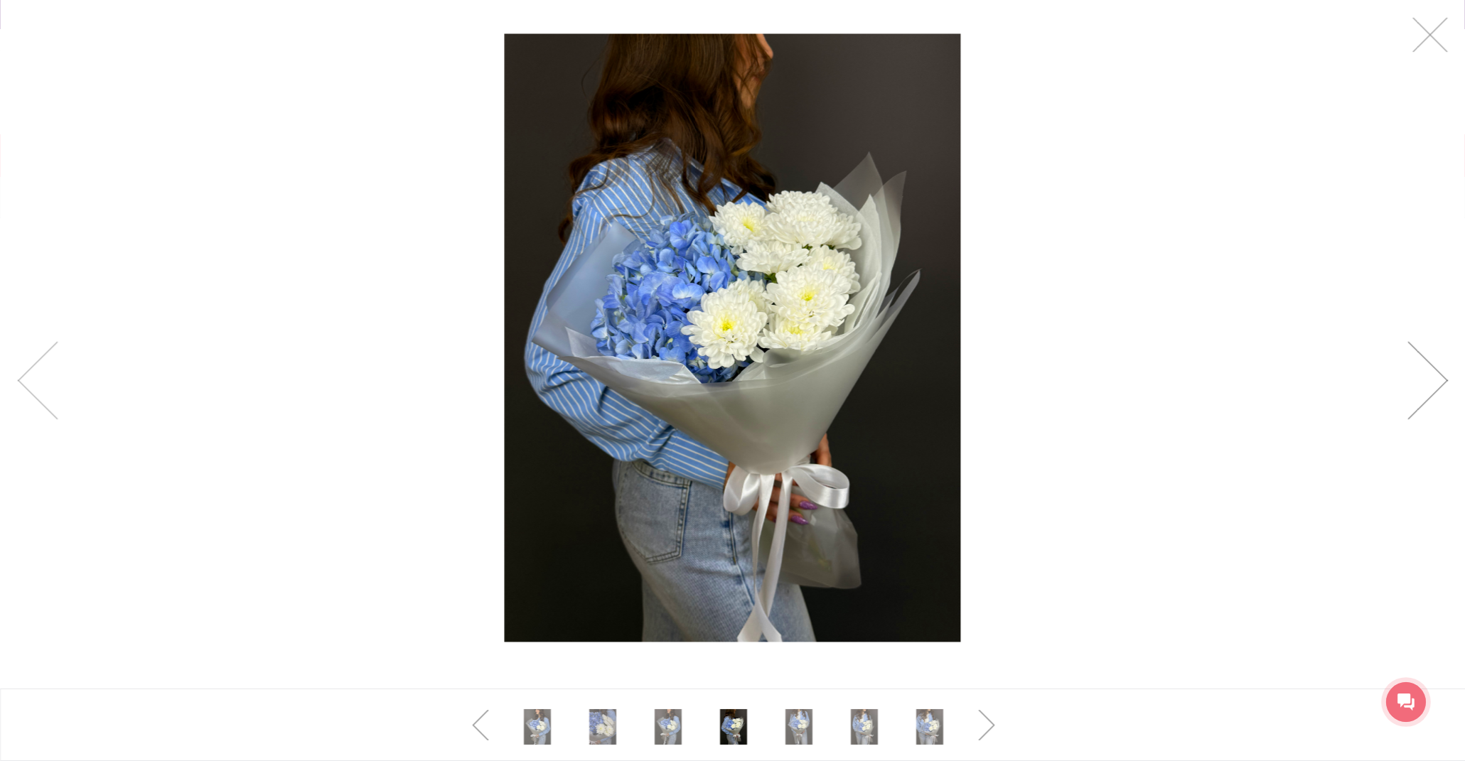
click at [1432, 363] on link at bounding box center [1428, 381] width 41 height 78
click at [1437, 34] on link at bounding box center [1431, 35] width 36 height 36
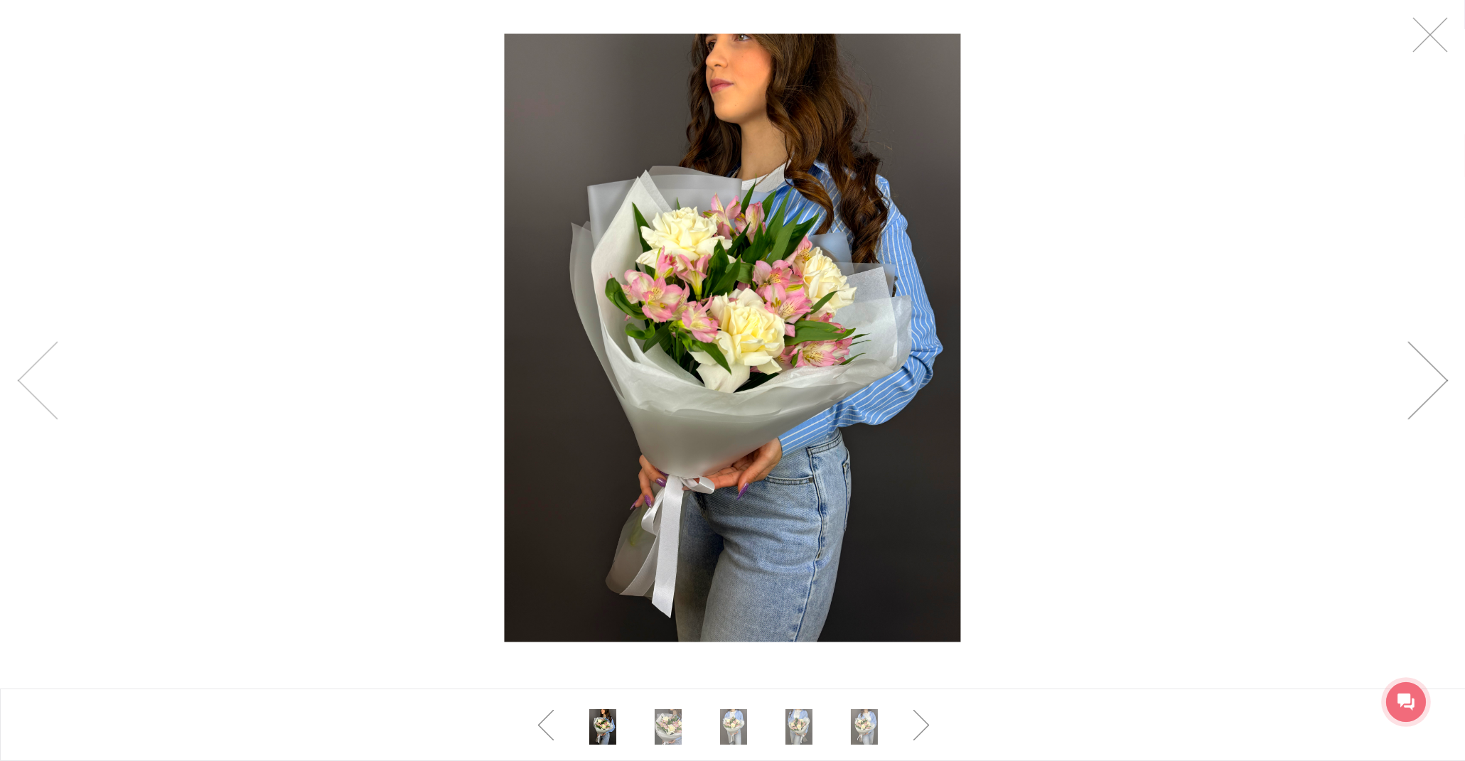
click at [1429, 385] on link at bounding box center [1428, 381] width 41 height 78
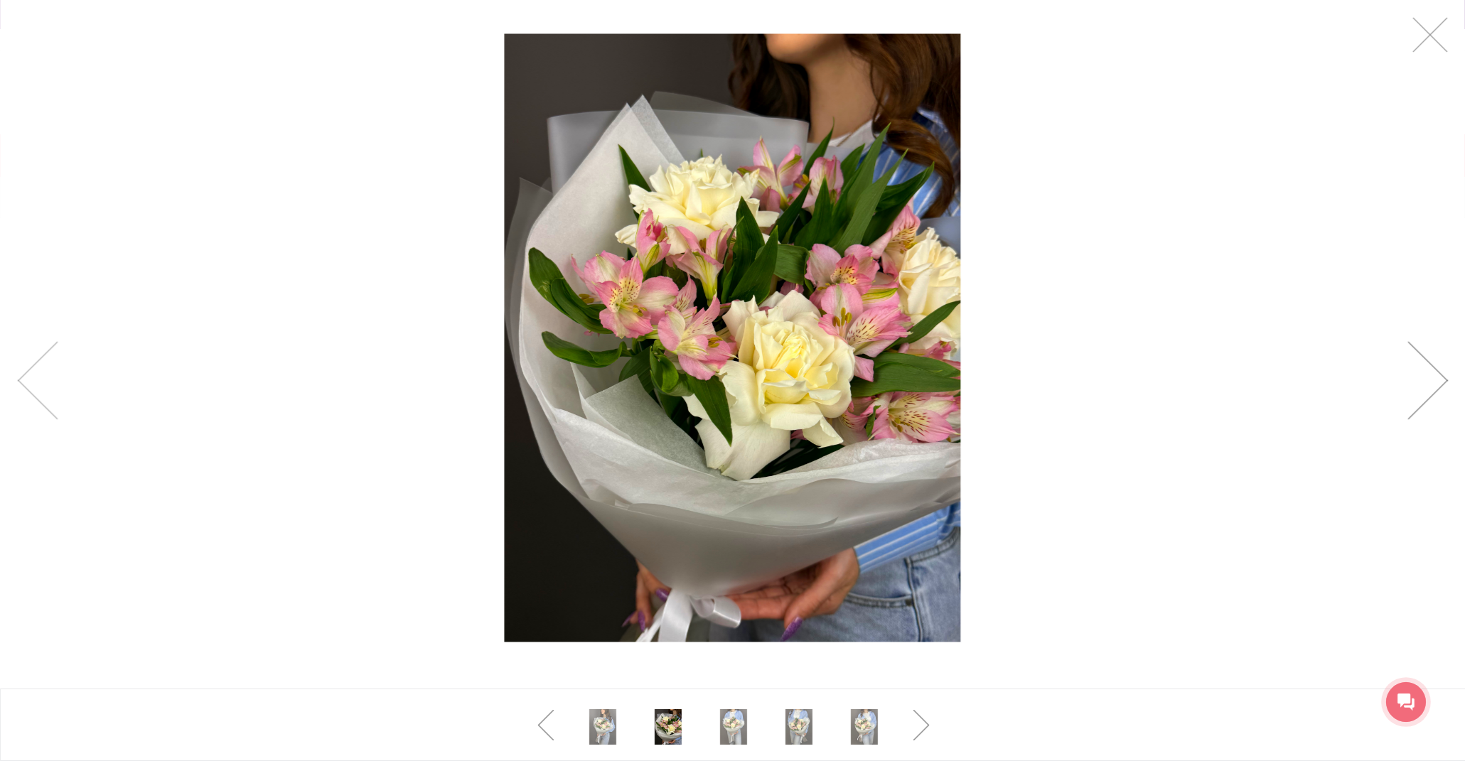
click at [1429, 385] on link at bounding box center [1428, 381] width 41 height 78
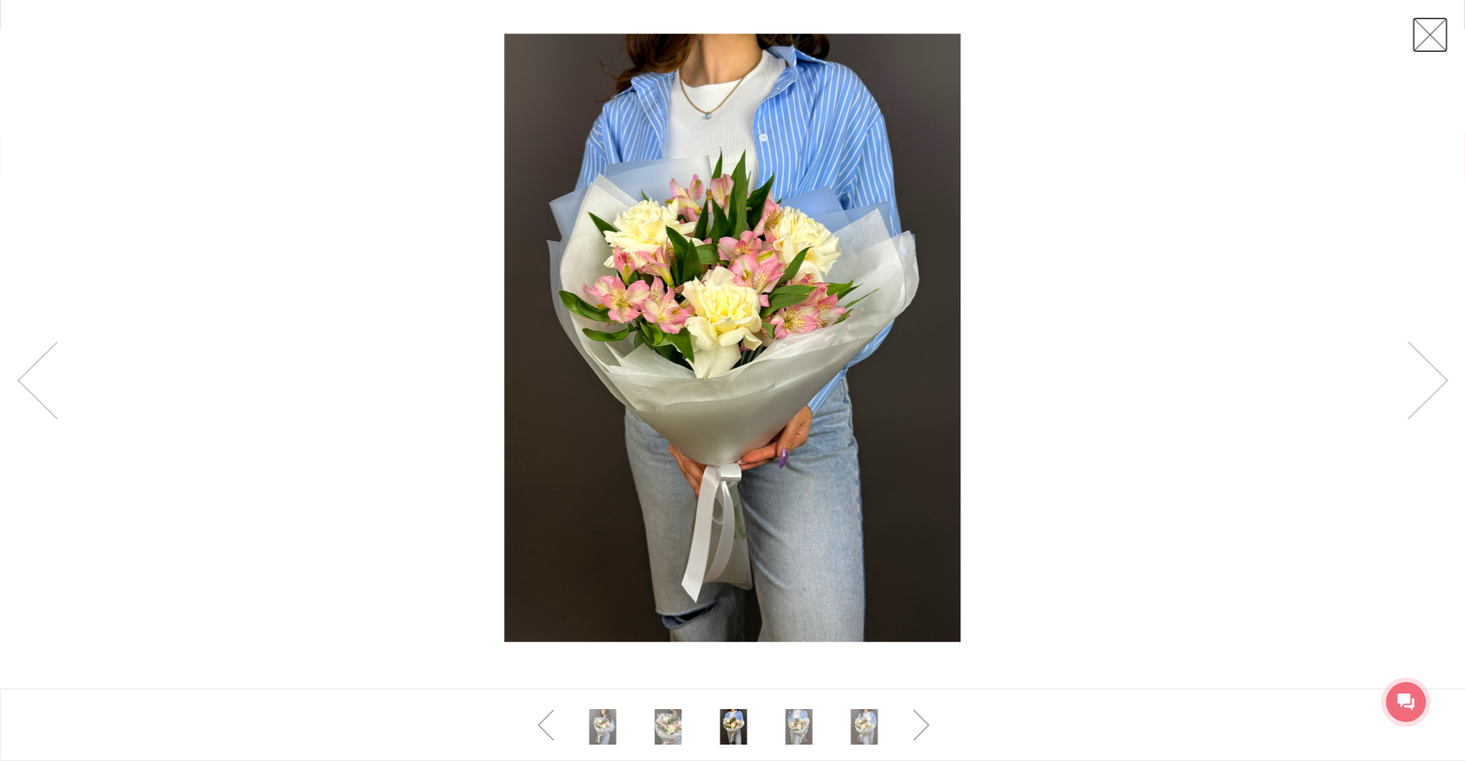
click at [1431, 37] on link at bounding box center [1431, 35] width 36 height 36
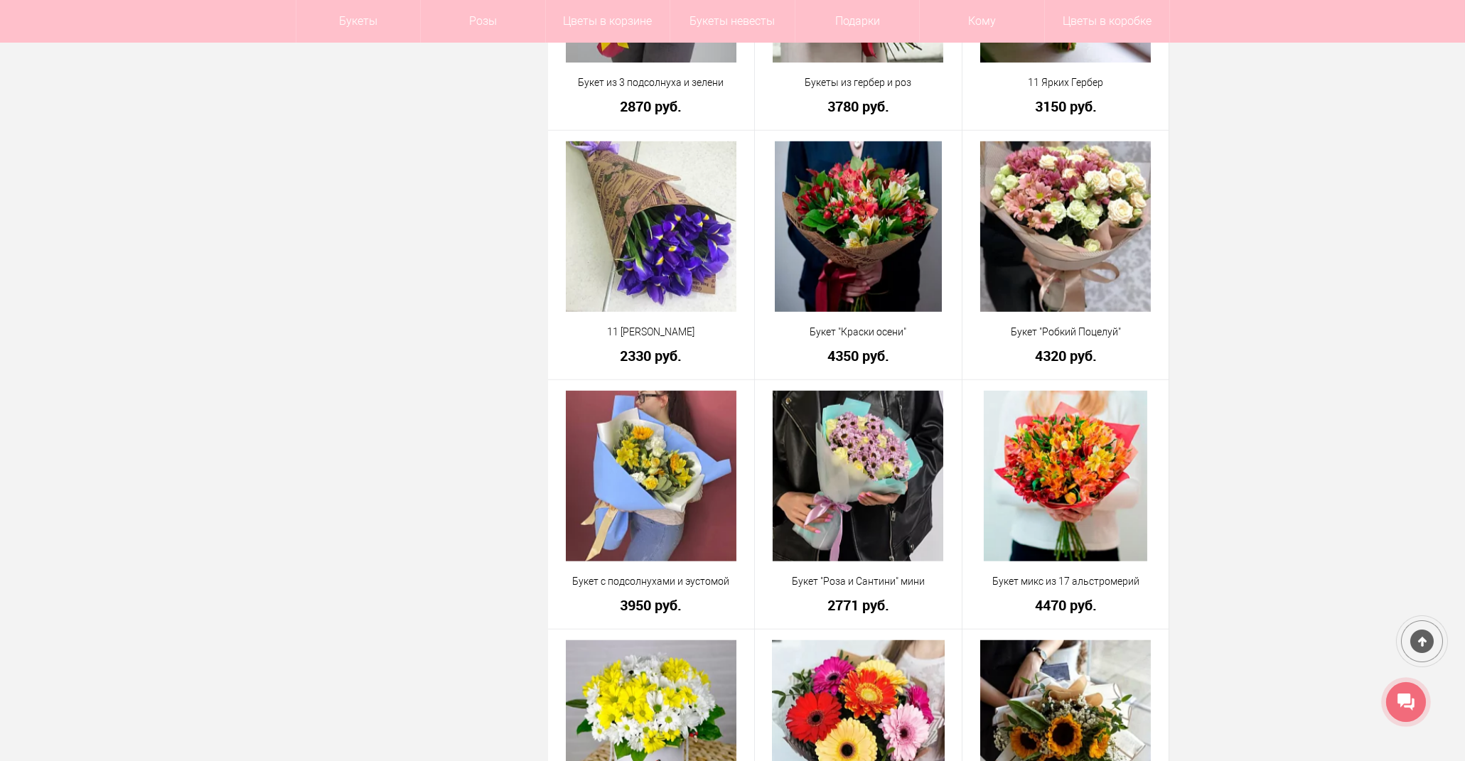
scroll to position [3634, 0]
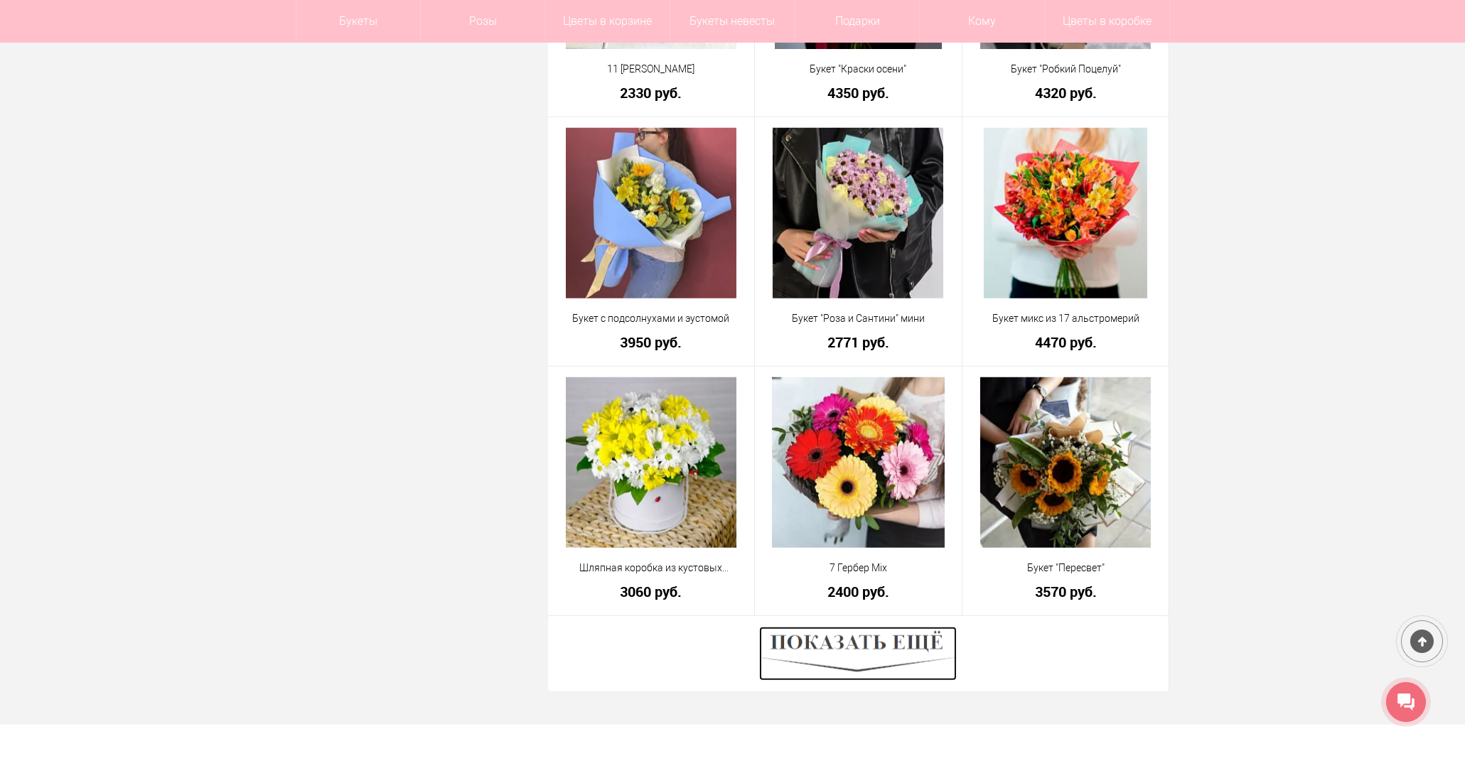
click at [841, 654] on img at bounding box center [858, 654] width 198 height 54
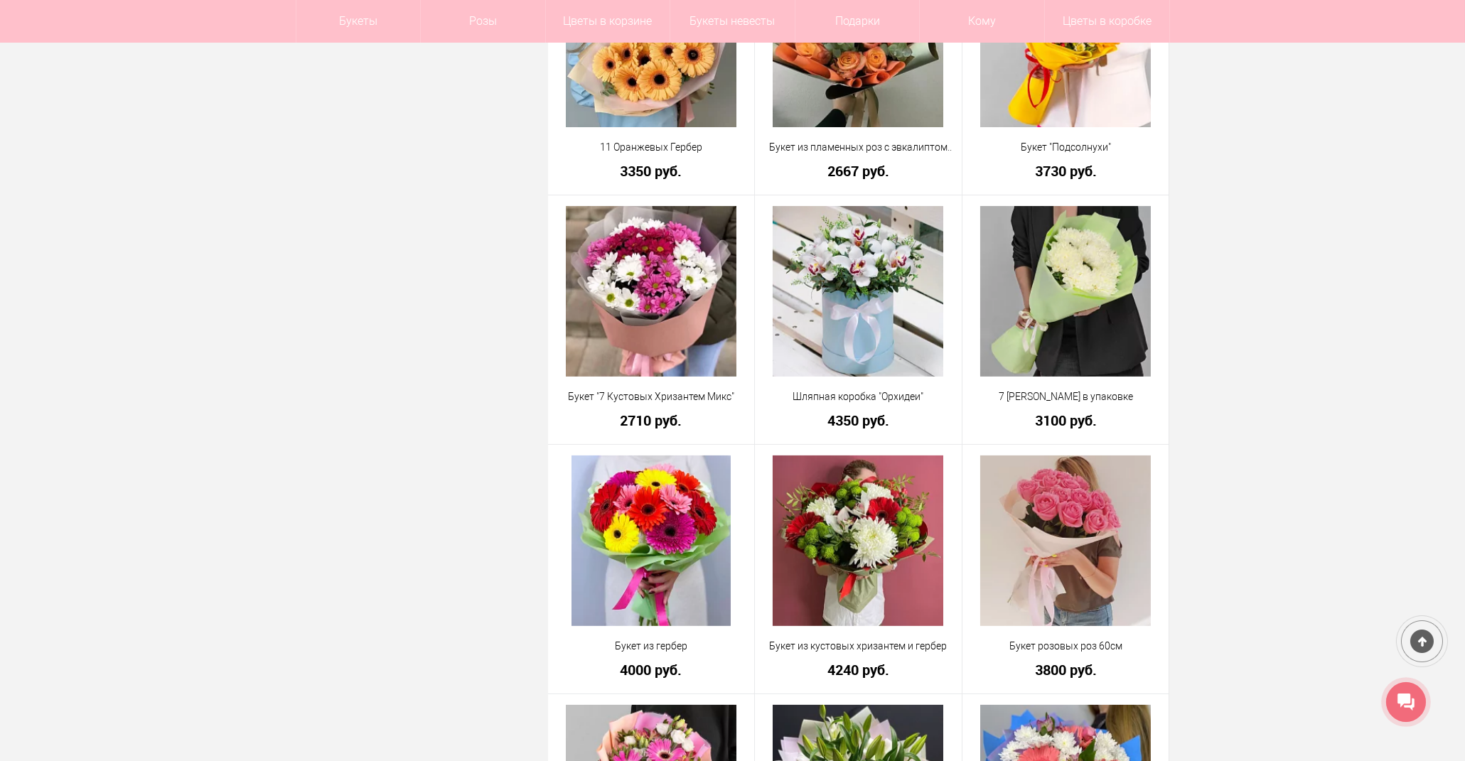
scroll to position [1027, 0]
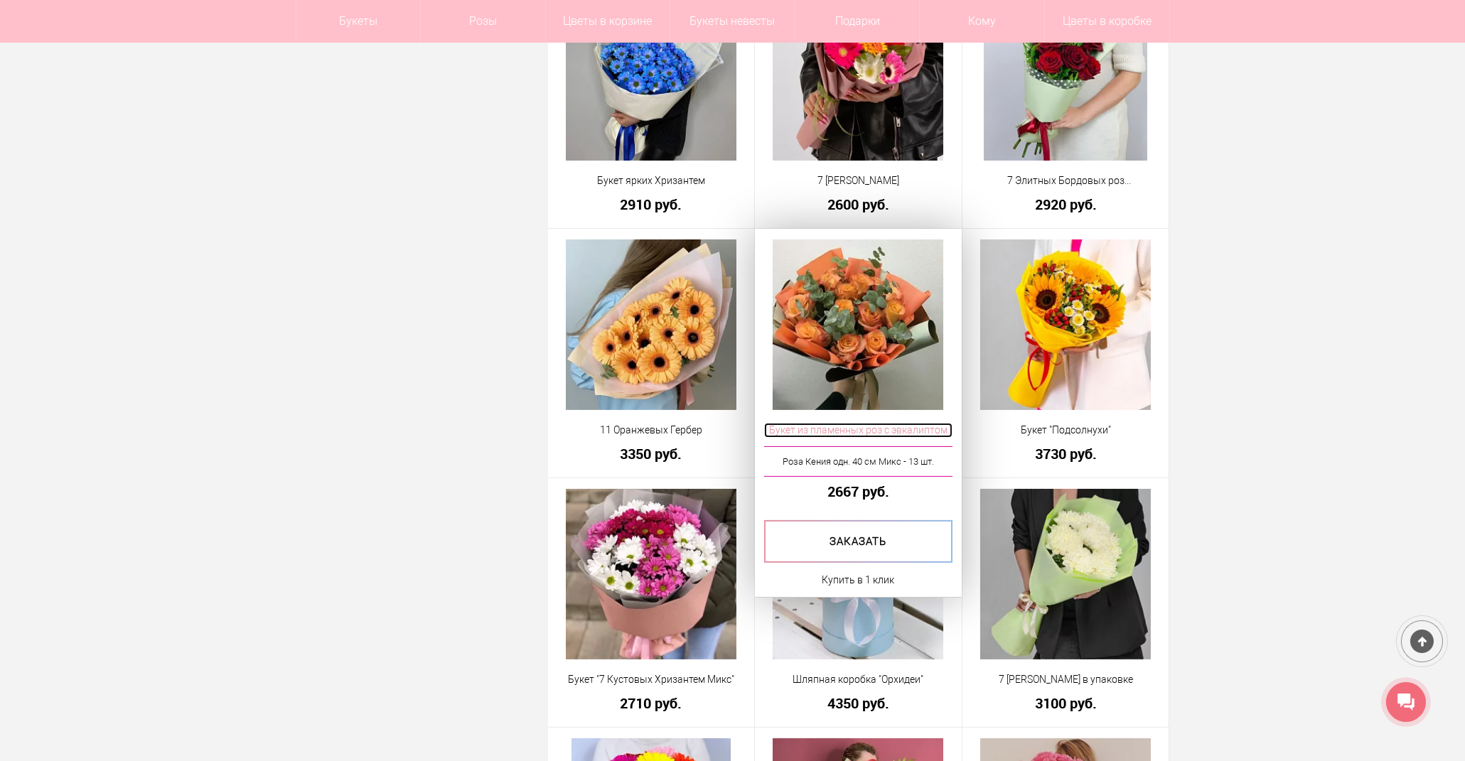
drag, startPoint x: 846, startPoint y: 429, endPoint x: 865, endPoint y: 434, distance: 19.1
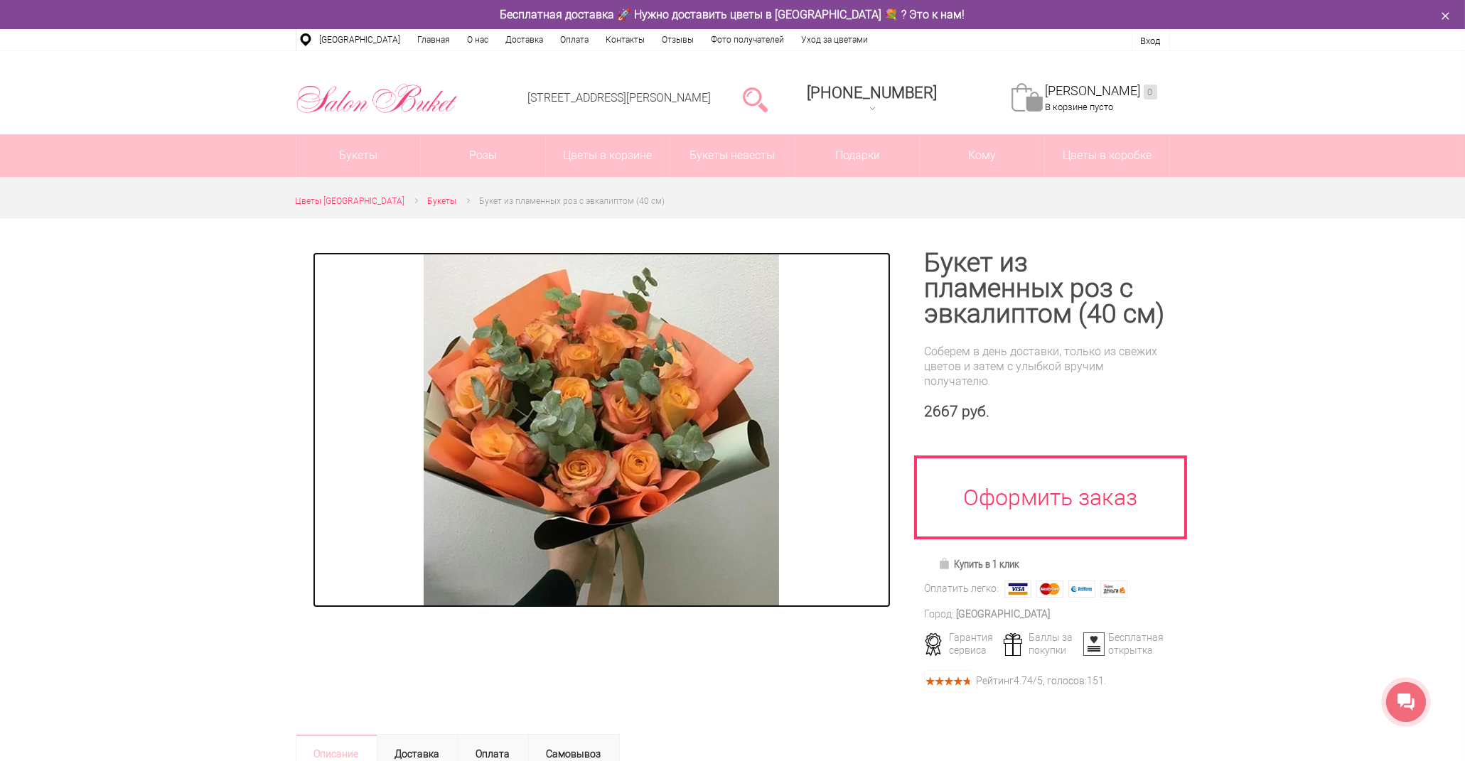
click at [558, 429] on img at bounding box center [601, 429] width 355 height 355
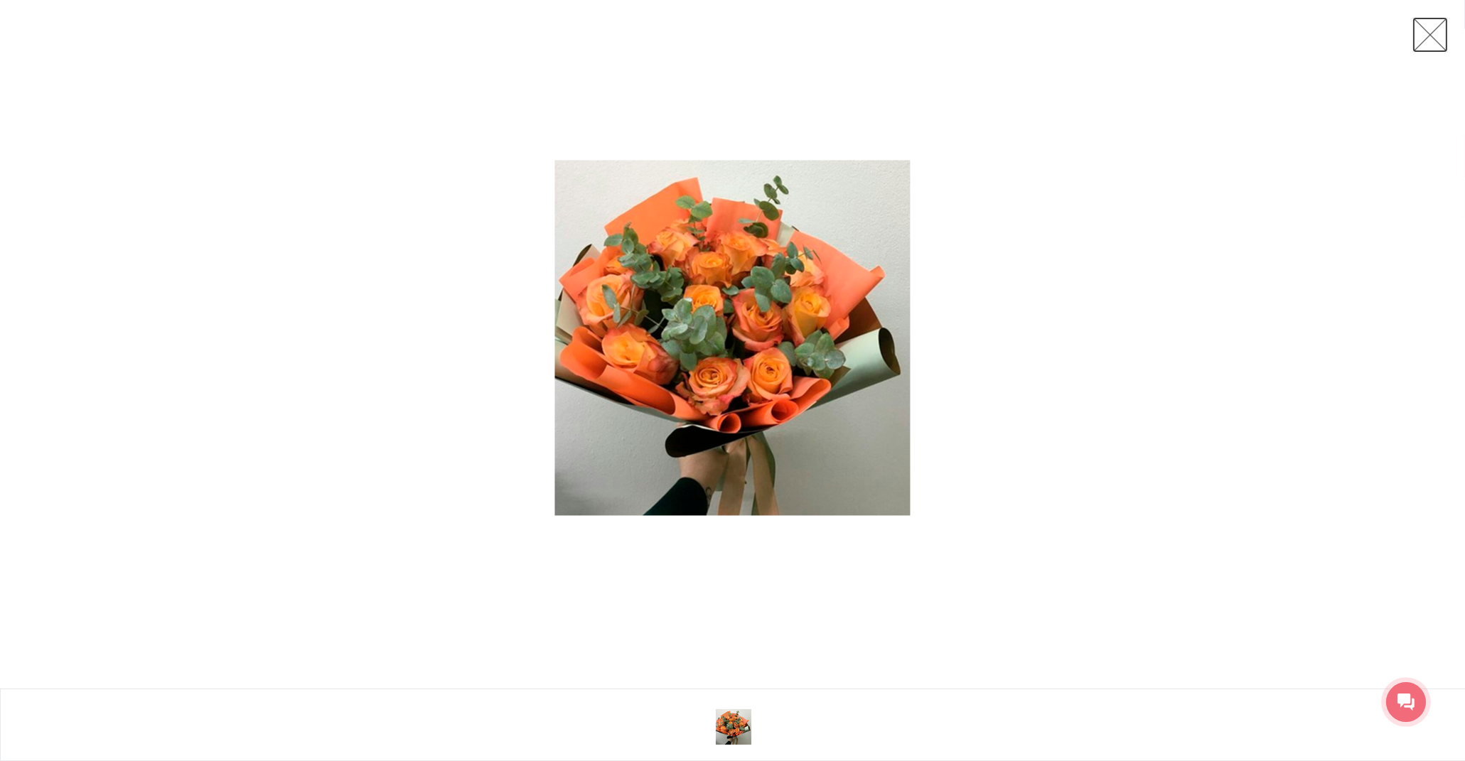
click at [1428, 27] on link at bounding box center [1431, 35] width 36 height 36
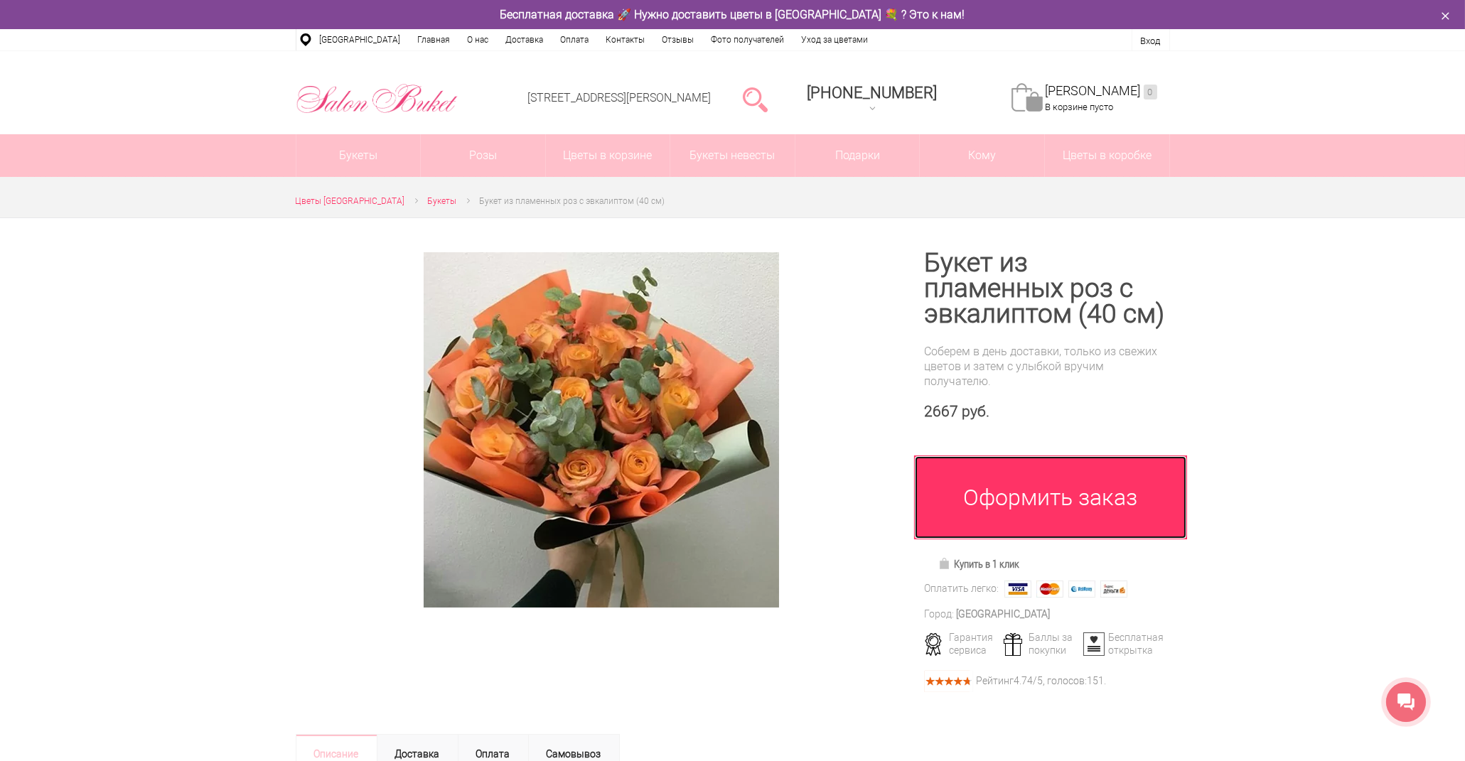
click at [1012, 493] on link "Оформить заказ" at bounding box center [1050, 498] width 273 height 84
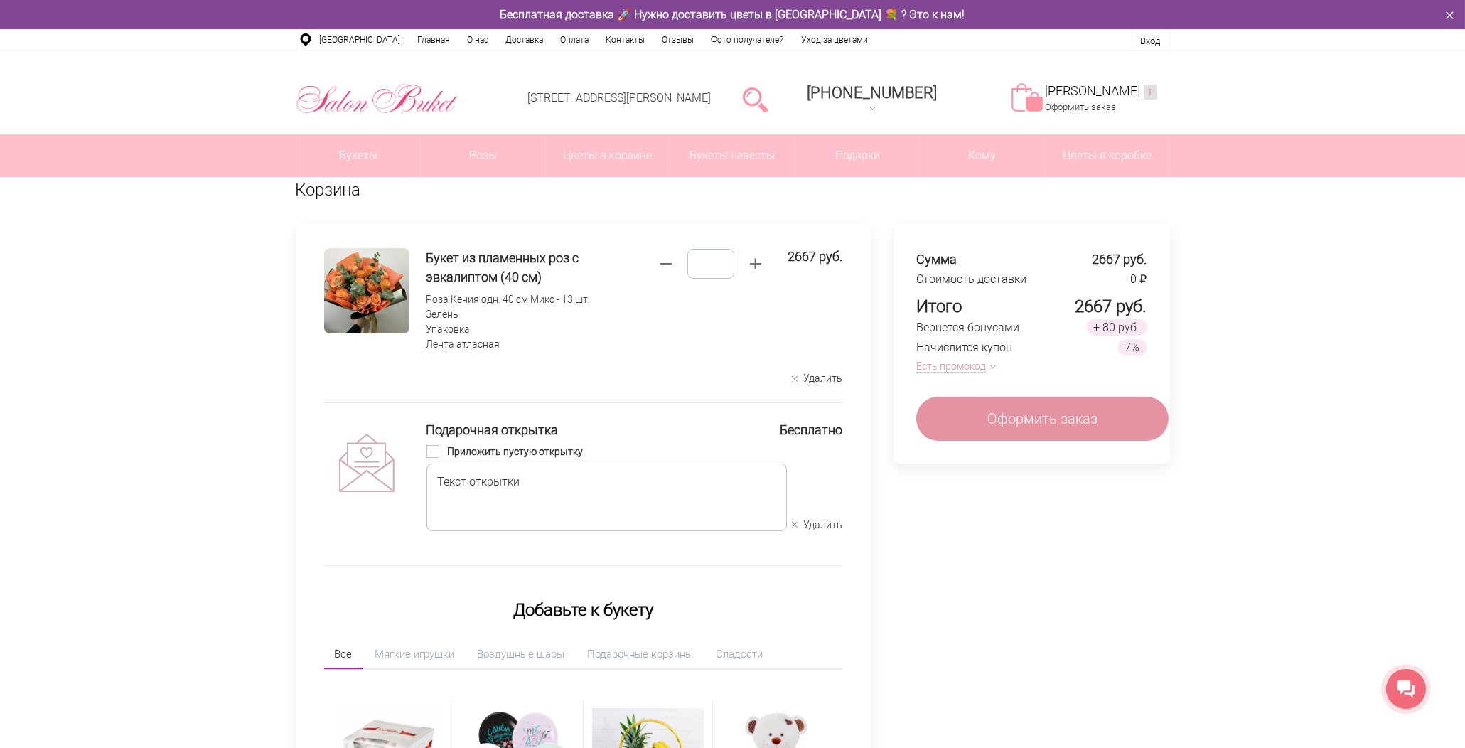
click at [439, 451] on span at bounding box center [433, 451] width 13 height 13
click at [437, 452] on span at bounding box center [433, 451] width 13 height 13
click at [1088, 410] on span "Оформить заказ" at bounding box center [1043, 418] width 110 height 21
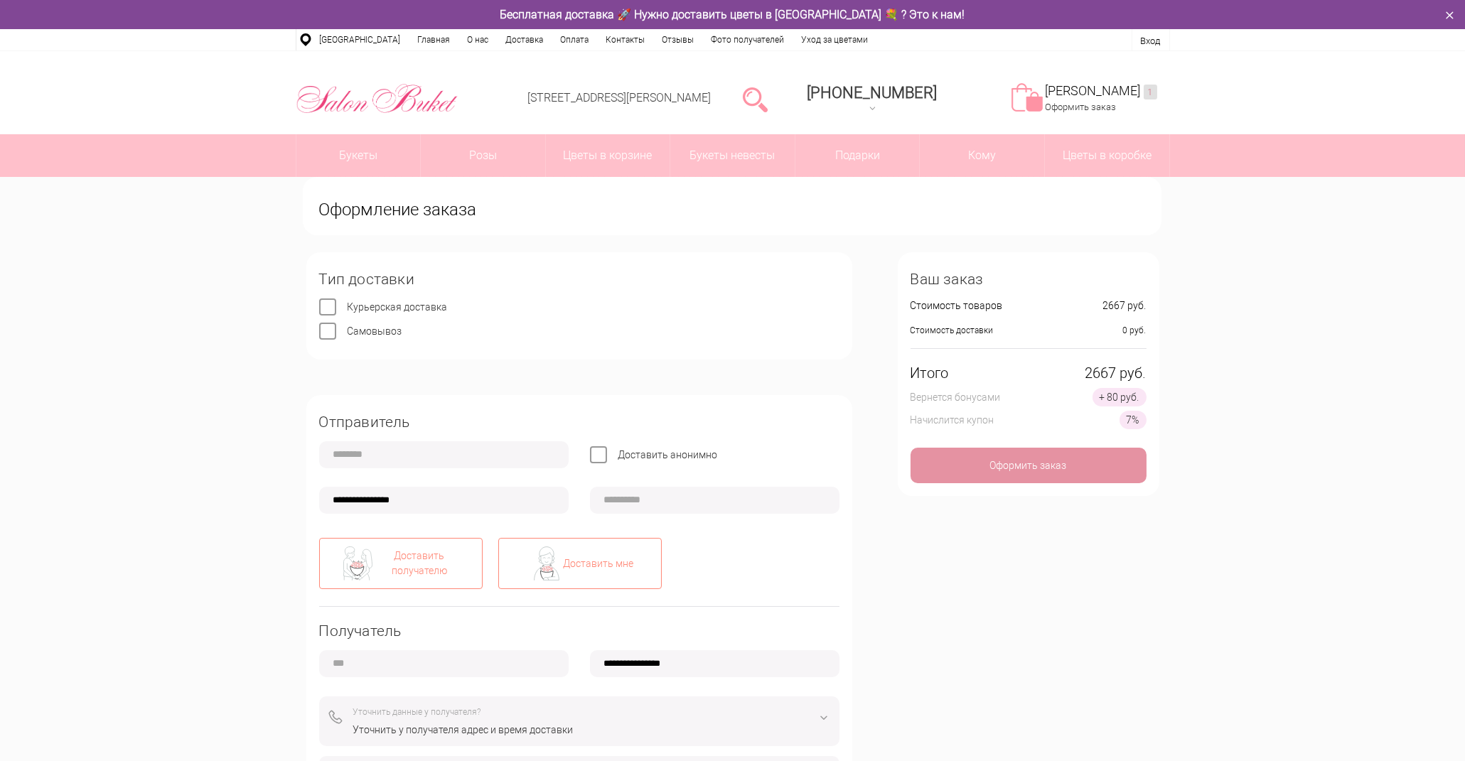
click at [631, 572] on div "Доставить мне" at bounding box center [580, 563] width 164 height 51
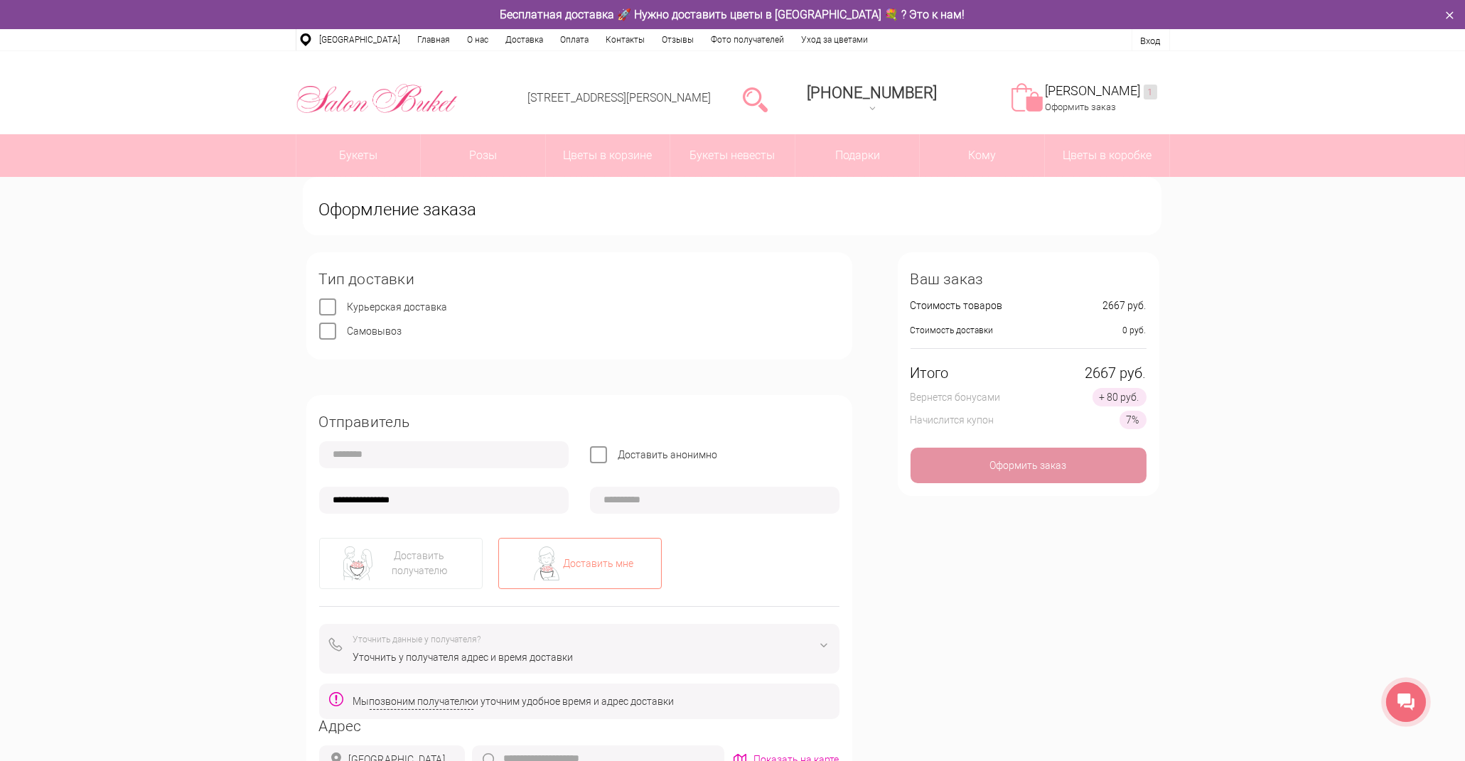
click at [348, 331] on label "Самовывоз" at bounding box center [375, 331] width 55 height 11
type input "*"
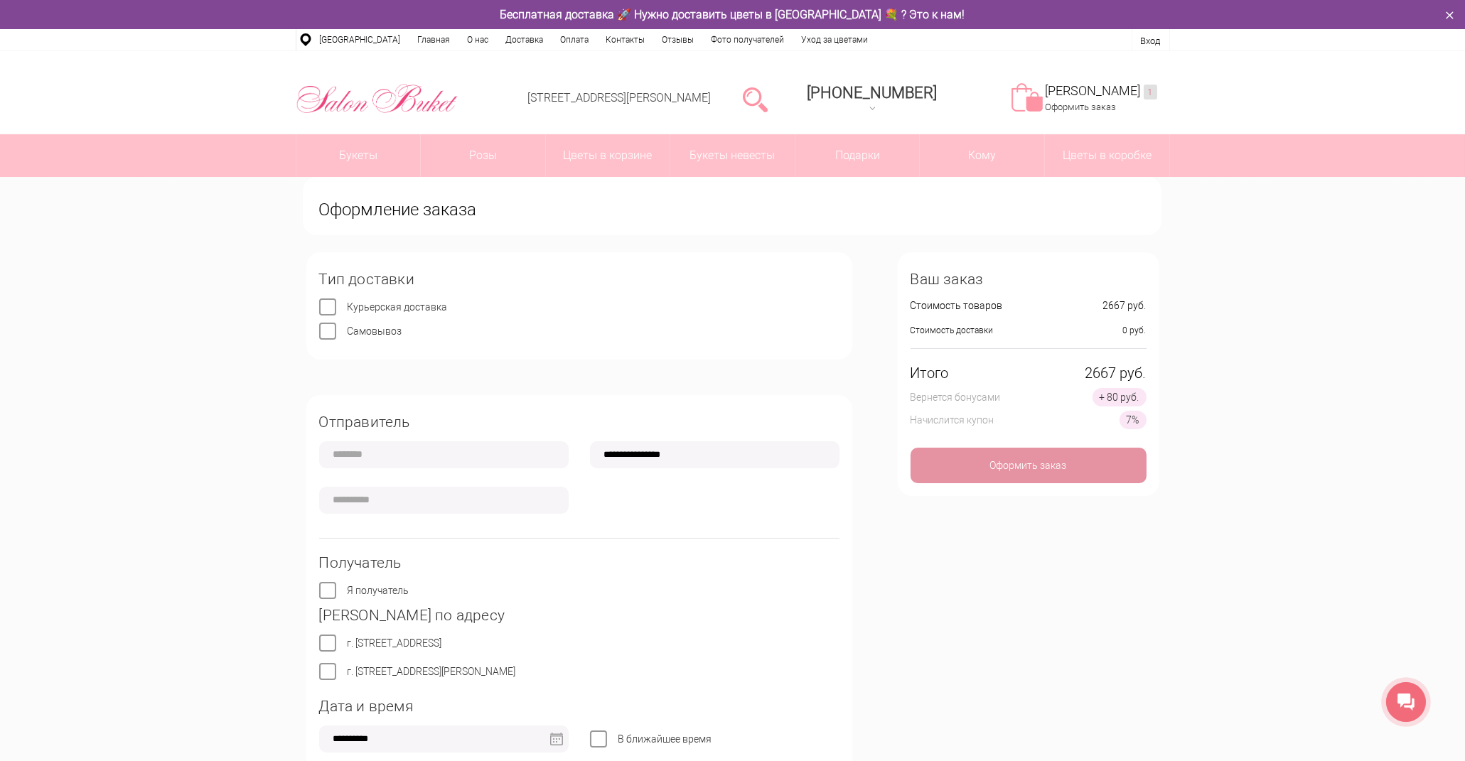
click at [348, 311] on label "Курьерская доставка" at bounding box center [398, 306] width 100 height 11
type input "*"
type input "**********"
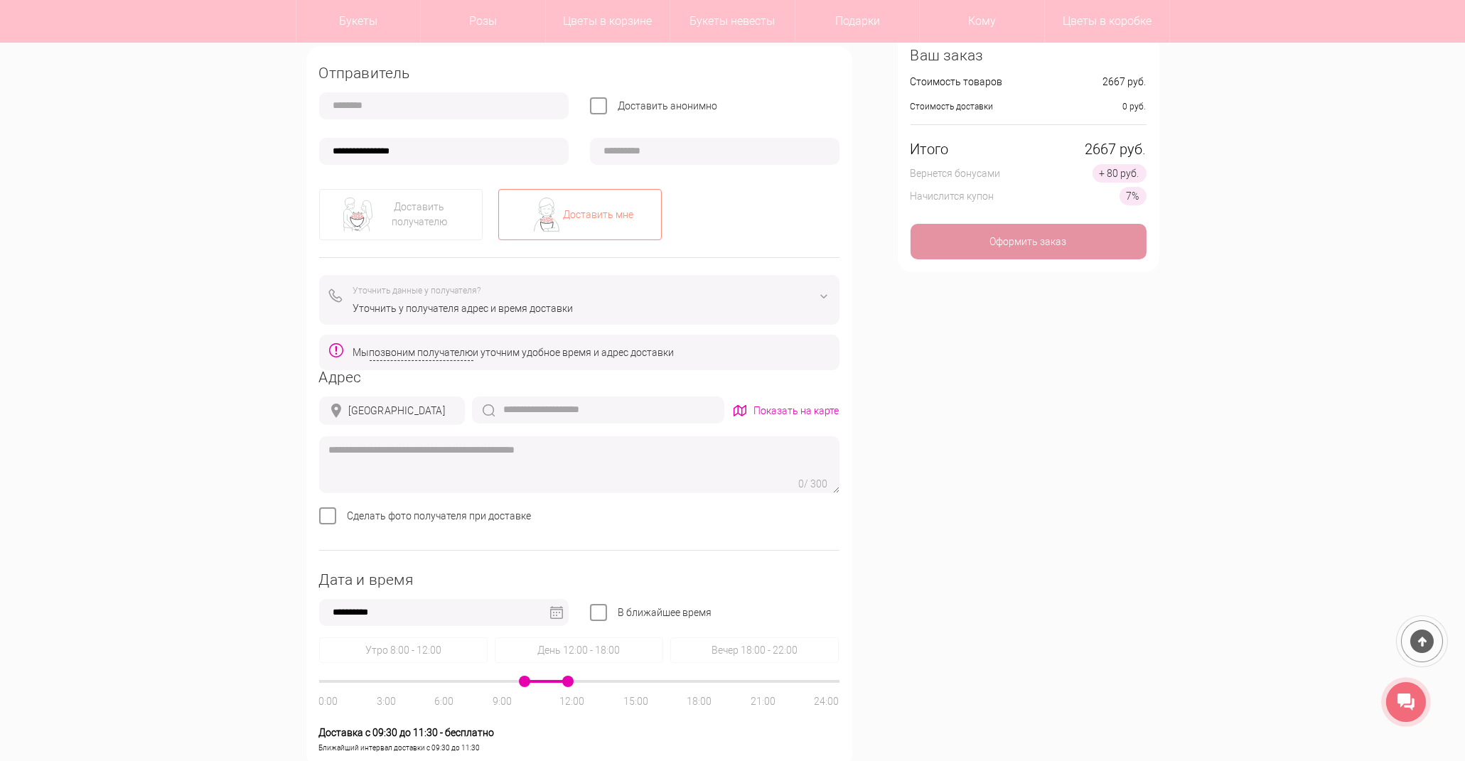
scroll to position [316, 0]
